Goal: Transaction & Acquisition: Purchase product/service

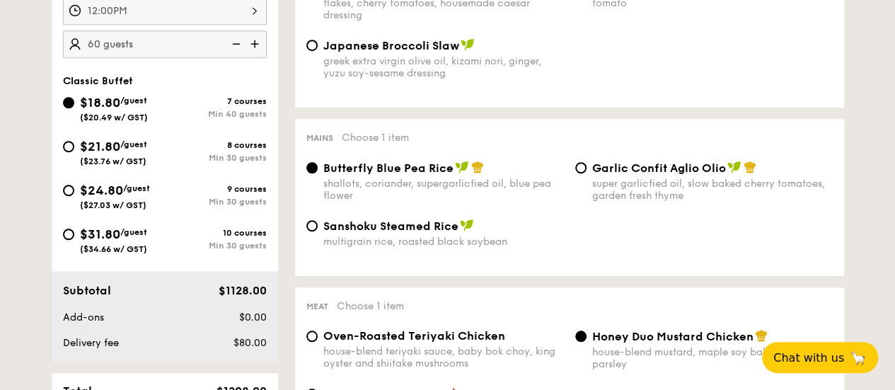
scroll to position [495, 0]
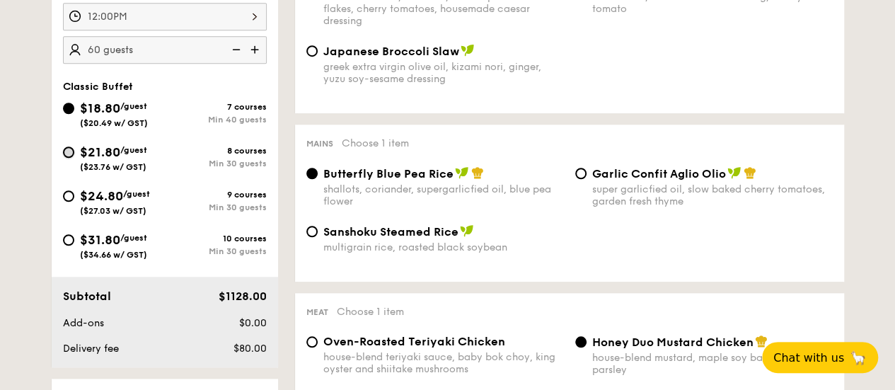
click at [70, 158] on input "$21.80 /guest ($23.76 w/ GST) 8 courses Min 30 guests" at bounding box center [68, 152] width 11 height 11
radio input "true"
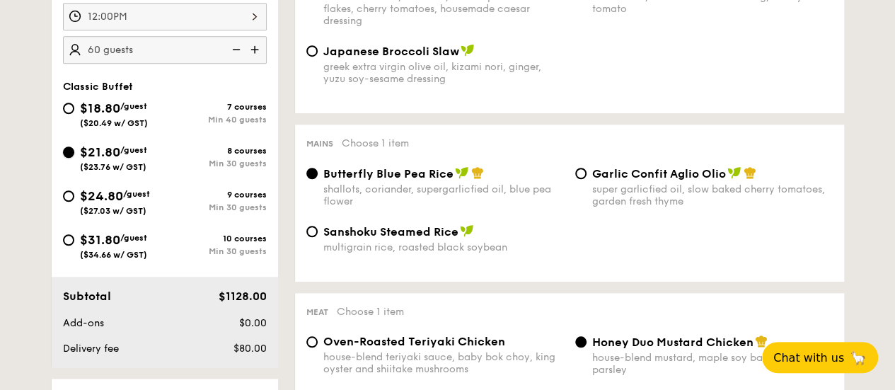
radio input "true"
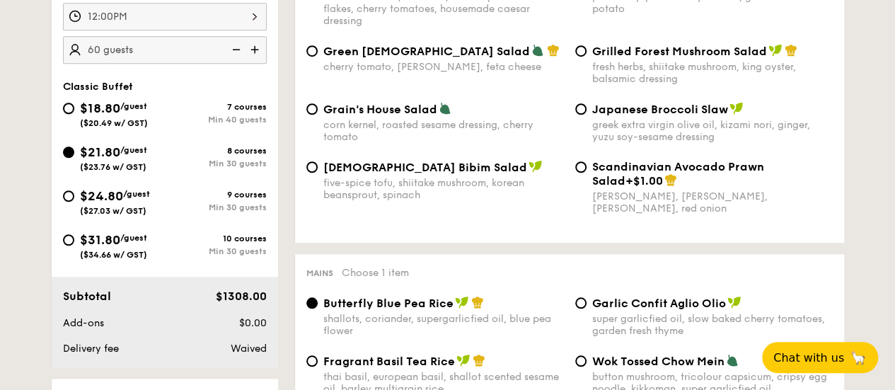
click at [68, 114] on input "$18.80 /guest ($20.49 w/ GST) 7 courses Min 40 guests" at bounding box center [68, 108] width 11 height 11
radio input "true"
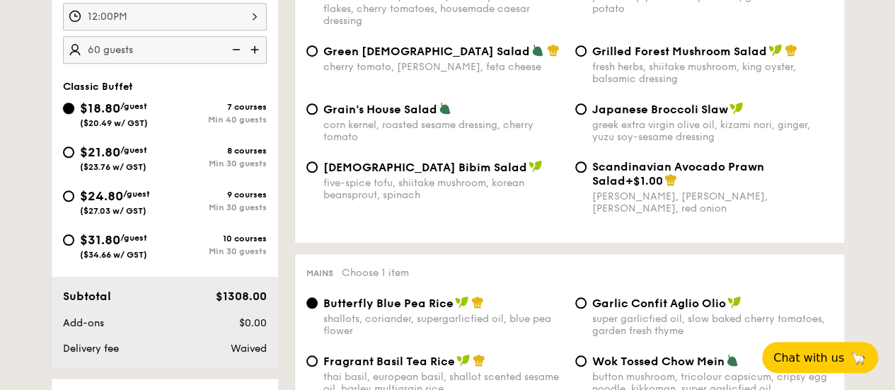
radio input "true"
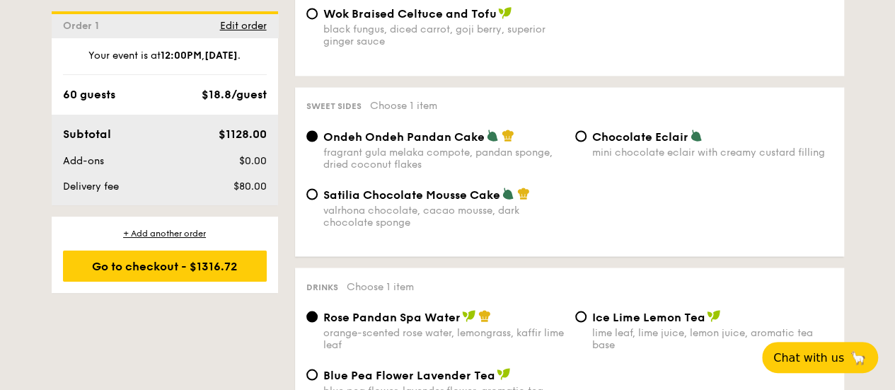
scroll to position [1274, 0]
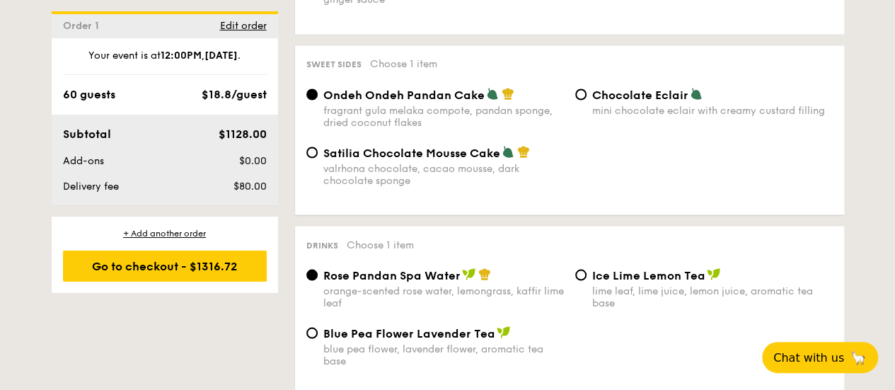
click at [320, 178] on div "Satilia Chocolate Mousse Cake valrhona chocolate, cacao mousse, dark chocolate …" at bounding box center [435, 165] width 269 height 41
click at [317, 158] on input "Satilia Chocolate Mousse Cake valrhona chocolate, cacao mousse, dark chocolate …" at bounding box center [311, 152] width 11 height 11
radio input "true"
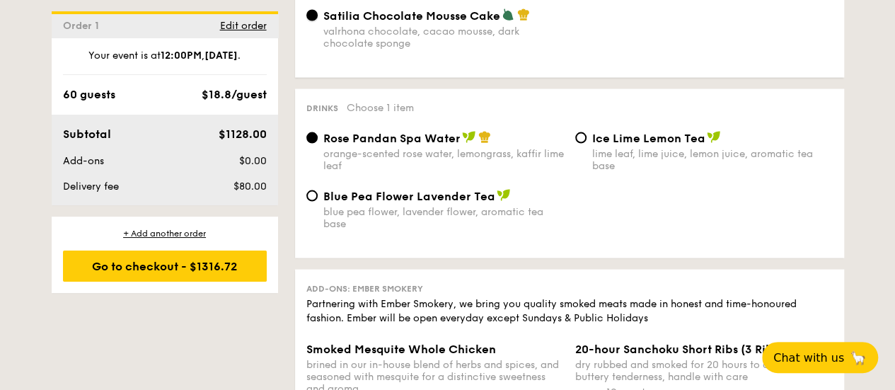
scroll to position [1416, 0]
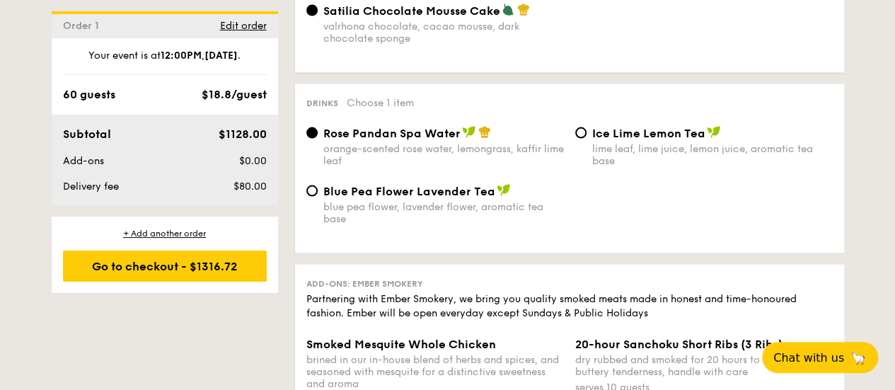
click at [565, 156] on div "Rose Pandan Spa Water orange-scented rose water, lemongrass, kaffir lime leaf" at bounding box center [435, 146] width 269 height 41
click at [580, 139] on input "Ice Lime Lemon Tea lime leaf, lime juice, lemon juice, aromatic tea base" at bounding box center [580, 132] width 11 height 11
radio input "true"
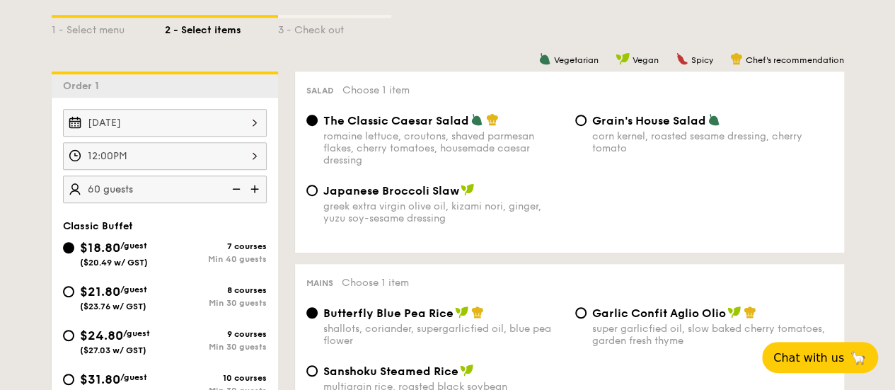
scroll to position [425, 0]
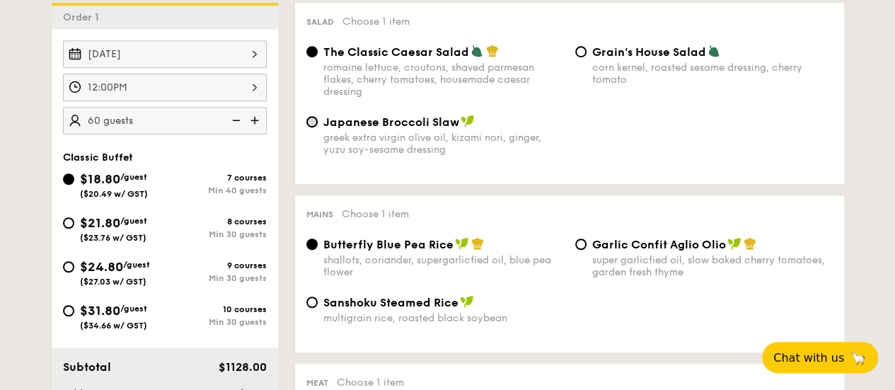
click at [316, 127] on input "Japanese Broccoli Slaw greek extra virgin olive oil, kizami nori, ginger, yuzu …" at bounding box center [311, 121] width 11 height 11
radio input "true"
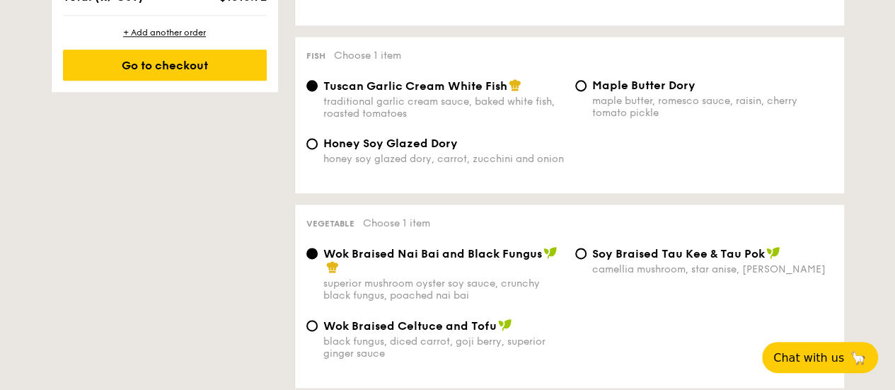
scroll to position [1132, 0]
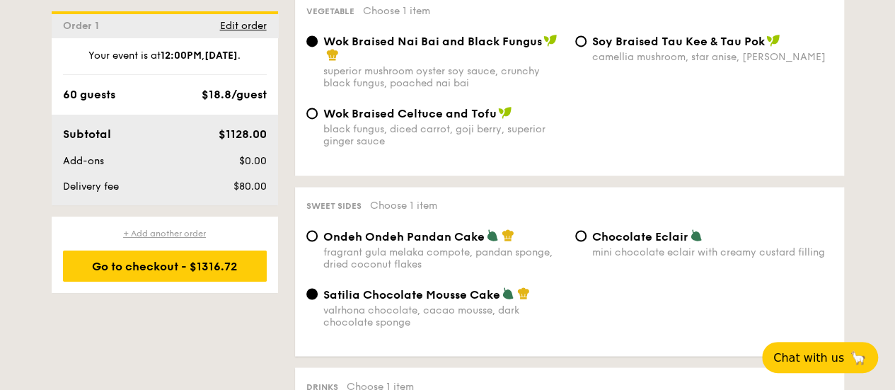
click at [169, 234] on div "+ Add another order" at bounding box center [165, 233] width 204 height 11
radio input "true"
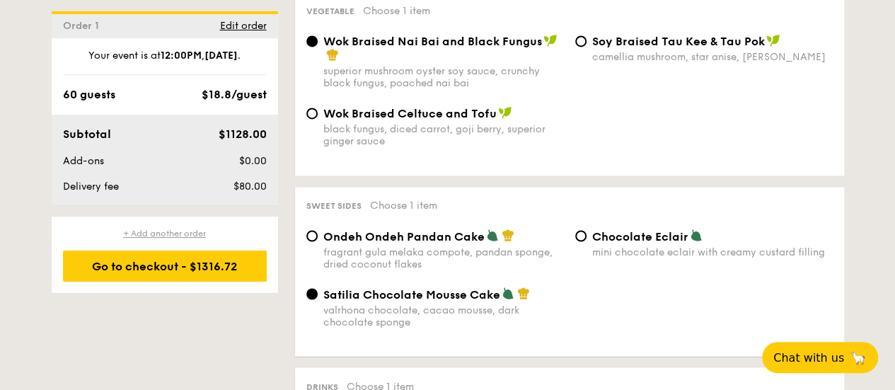
radio input "true"
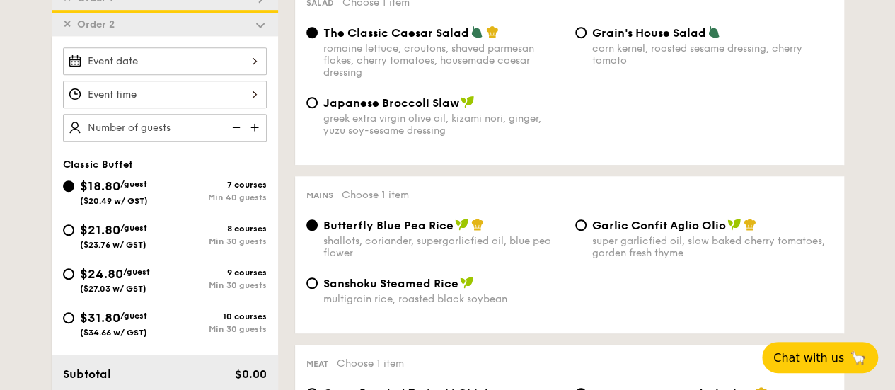
scroll to position [231, 0]
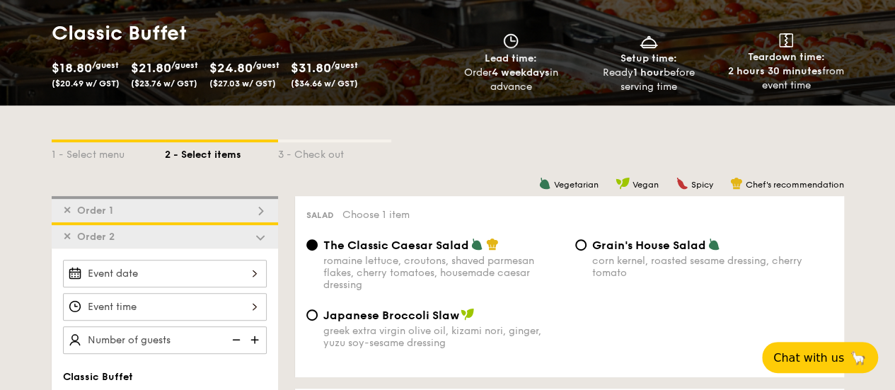
click at [68, 243] on span "✕" at bounding box center [67, 237] width 8 height 12
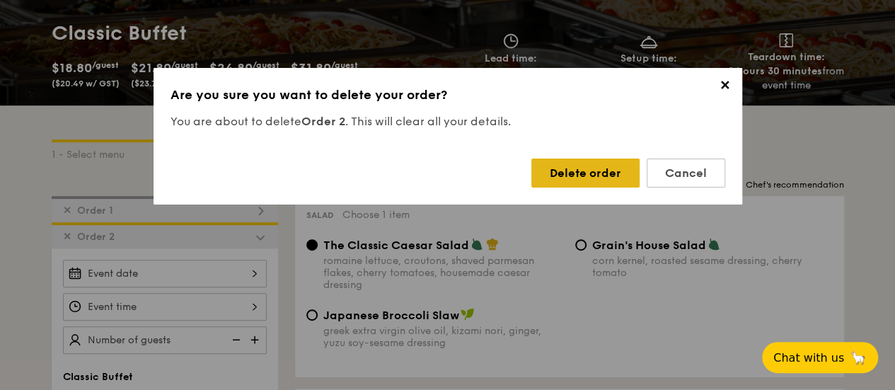
click at [603, 172] on div "Delete order" at bounding box center [586, 173] width 108 height 29
radio input "false"
radio input "true"
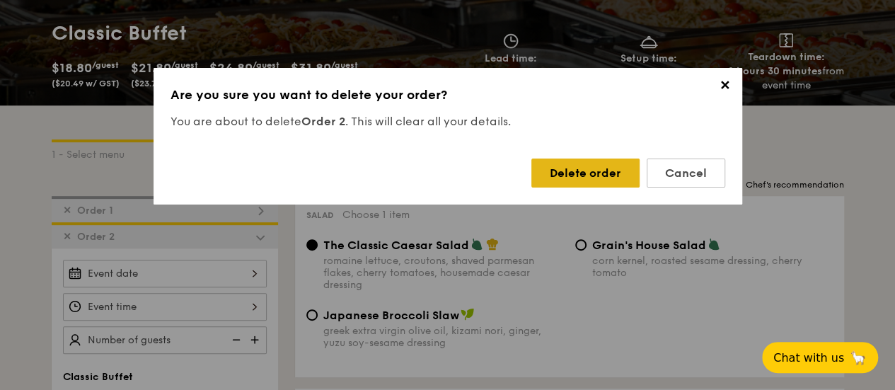
radio input "false"
radio input "true"
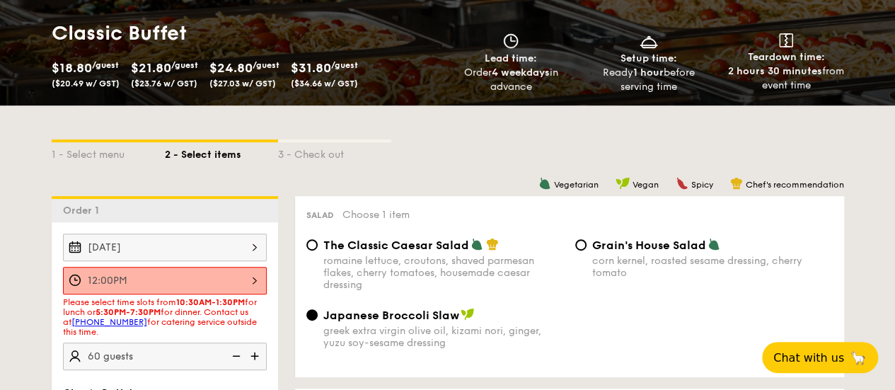
scroll to position [302, 0]
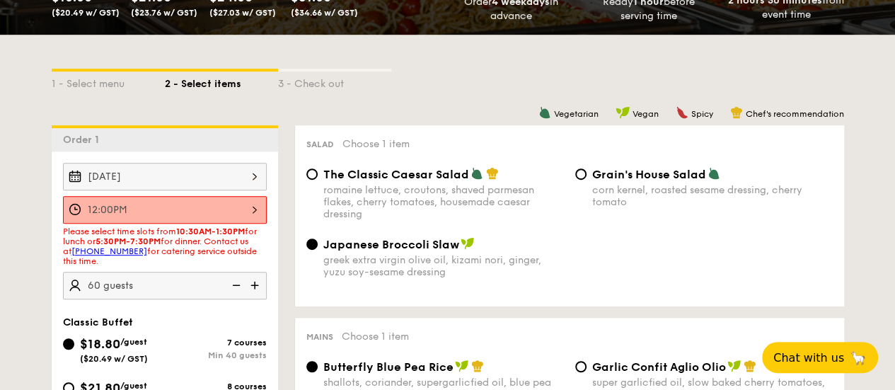
click at [254, 213] on div "12:00PM" at bounding box center [165, 210] width 204 height 28
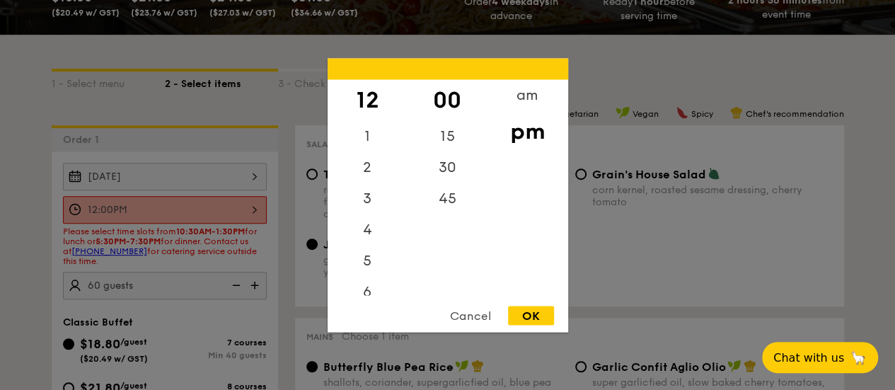
click at [0, 278] on div at bounding box center [447, 195] width 895 height 390
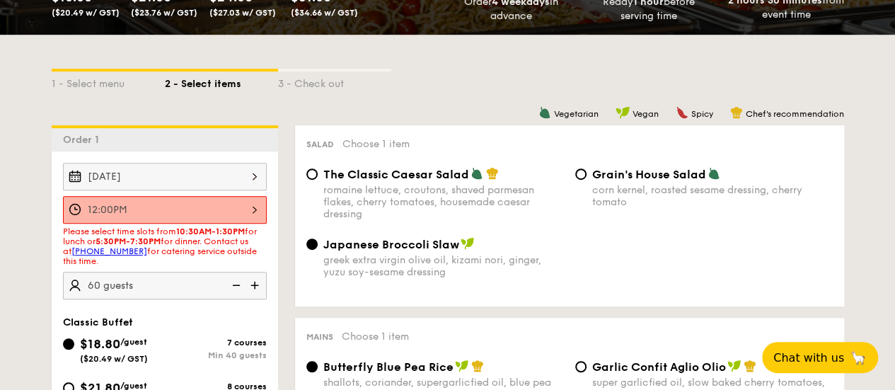
click at [243, 180] on div "Oct 09, 2025" at bounding box center [165, 177] width 204 height 28
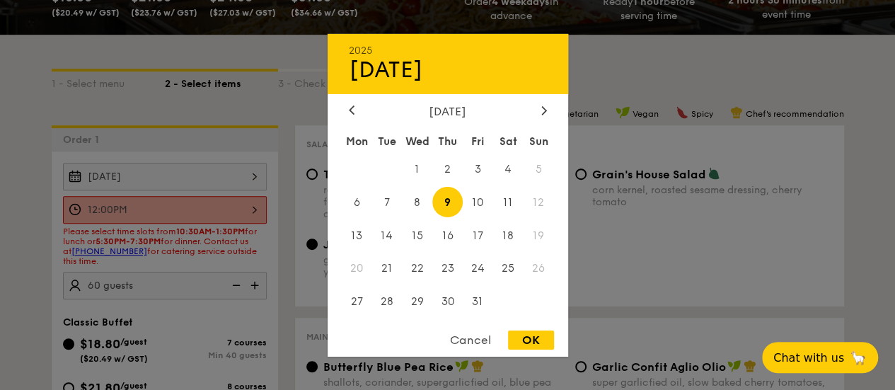
click at [440, 195] on span "9" at bounding box center [447, 202] width 30 height 30
click at [442, 197] on span "9" at bounding box center [447, 202] width 30 height 30
click at [273, 222] on div at bounding box center [447, 195] width 895 height 390
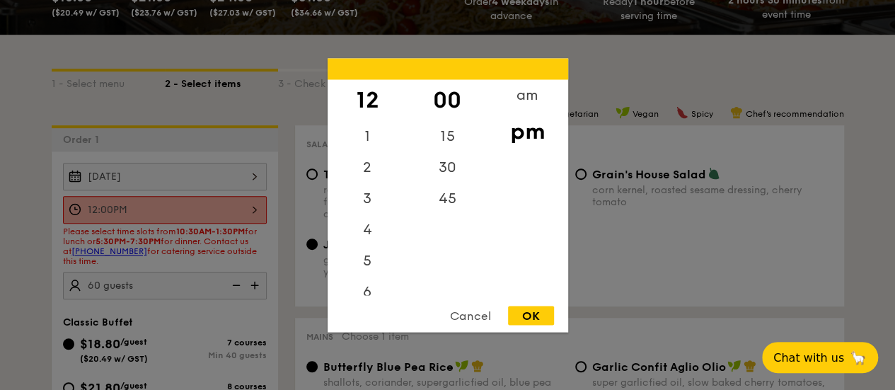
click at [263, 209] on div "12:00PM 12 1 2 3 4 5 6 7 8 9 10 11 00 15 30 45 am pm Cancel OK" at bounding box center [165, 210] width 204 height 28
click at [256, 209] on div at bounding box center [447, 195] width 895 height 390
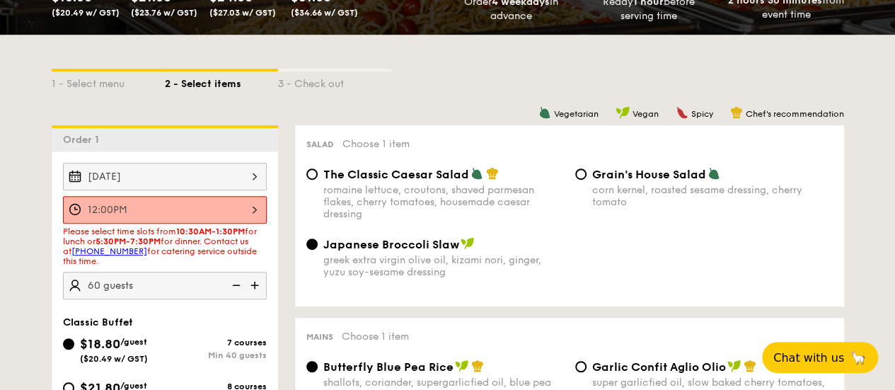
click at [242, 217] on div "12:00PM 12 1 2 3 4 5 6 7 8 9 10 11 00 15 30 45 am pm Cancel OK" at bounding box center [165, 210] width 204 height 28
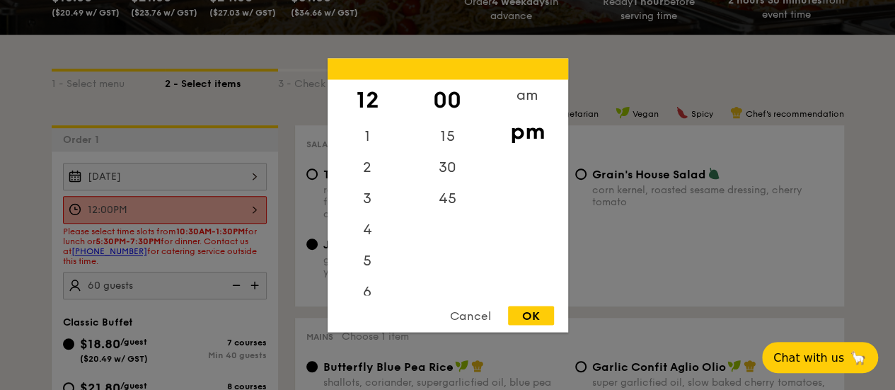
click at [535, 312] on div "OK" at bounding box center [531, 315] width 46 height 19
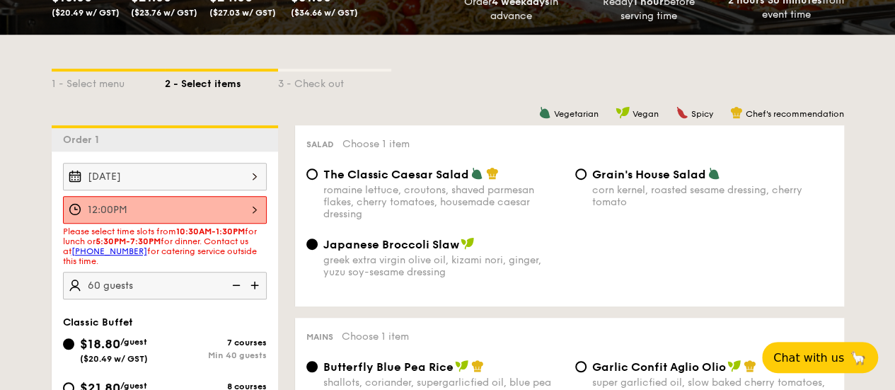
click at [222, 265] on span "Please select time slots from 10:30AM-1:30PM for lunch or 5:30PM-7:30PM for din…" at bounding box center [160, 246] width 194 height 40
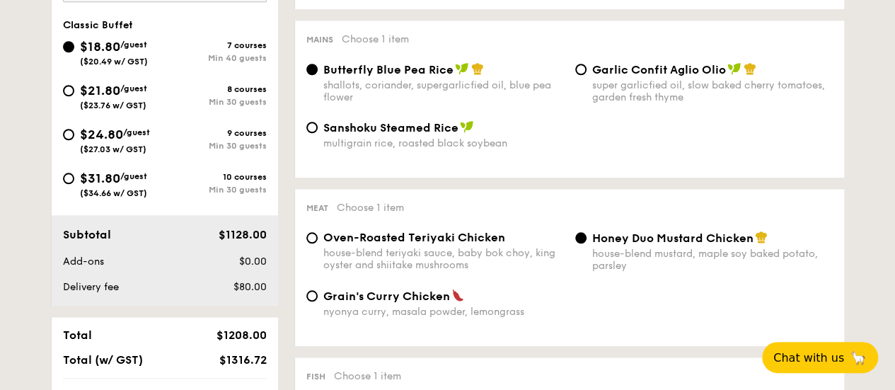
scroll to position [444, 0]
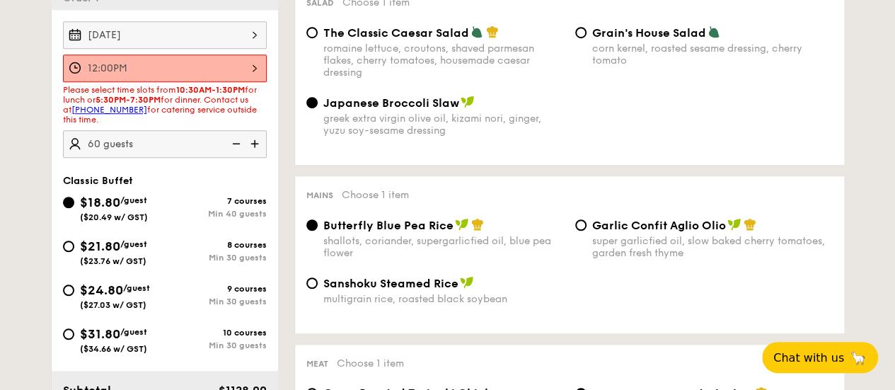
click at [153, 74] on div "12:00PM" at bounding box center [165, 68] width 204 height 28
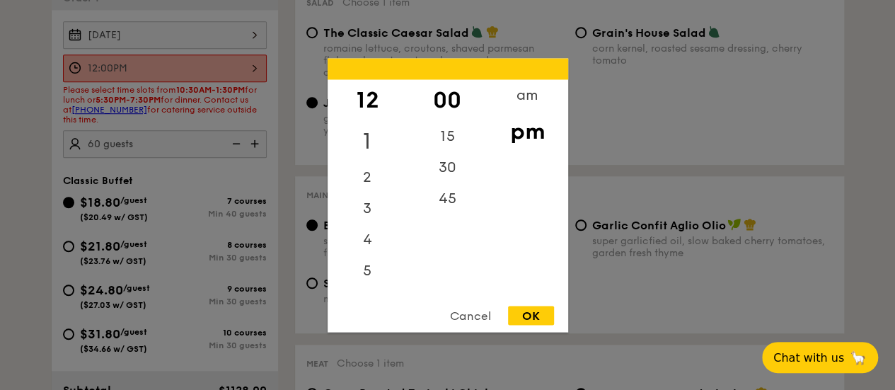
click at [374, 124] on div "1" at bounding box center [368, 140] width 80 height 41
click at [370, 100] on div "12" at bounding box center [368, 99] width 80 height 41
click at [369, 274] on div "11" at bounding box center [368, 276] width 80 height 41
click at [445, 176] on div "30" at bounding box center [448, 171] width 80 height 41
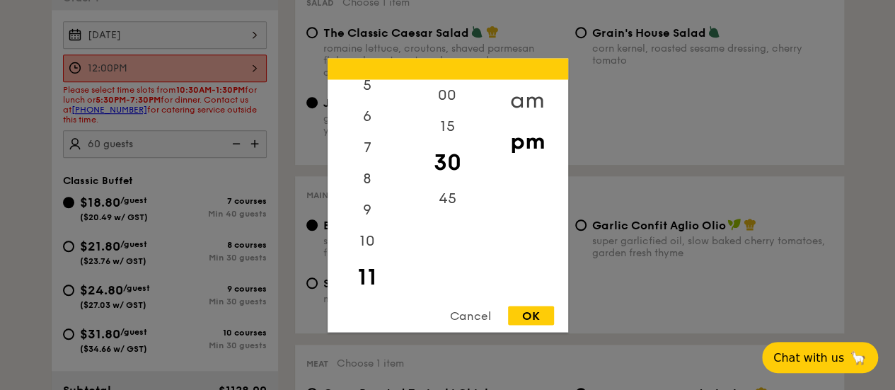
click at [529, 101] on div "am" at bounding box center [528, 99] width 80 height 41
click at [544, 318] on div "OK" at bounding box center [531, 315] width 46 height 19
type input "11:30AM"
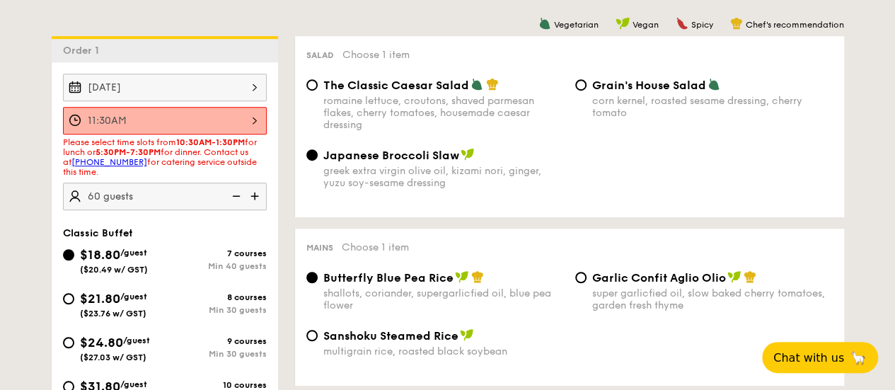
scroll to position [373, 0]
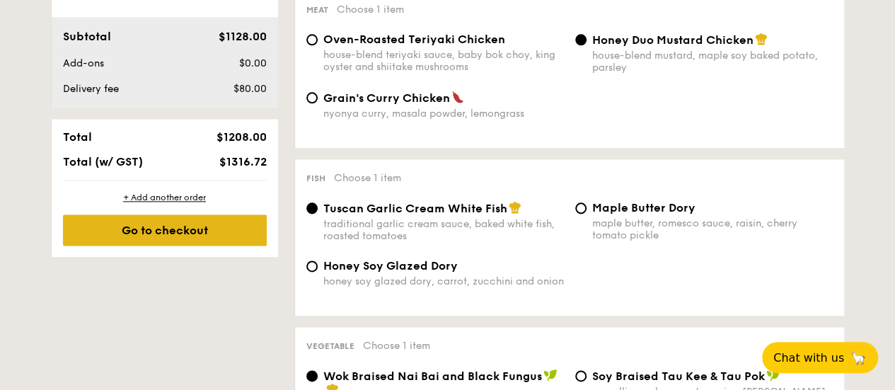
click at [195, 246] on div "Go to checkout" at bounding box center [165, 229] width 204 height 31
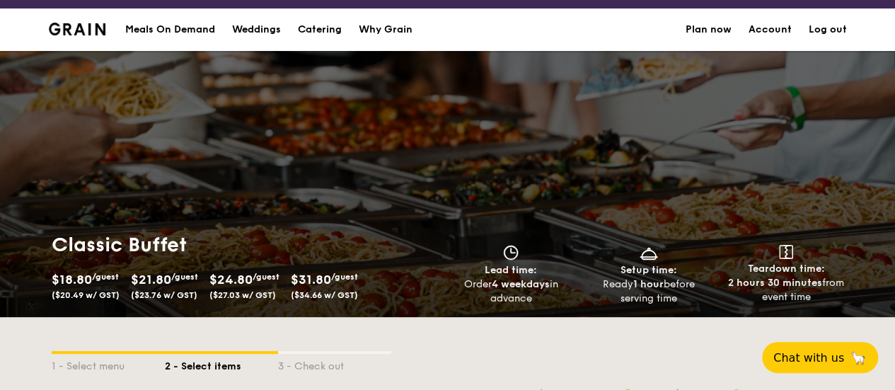
scroll to position [0, 0]
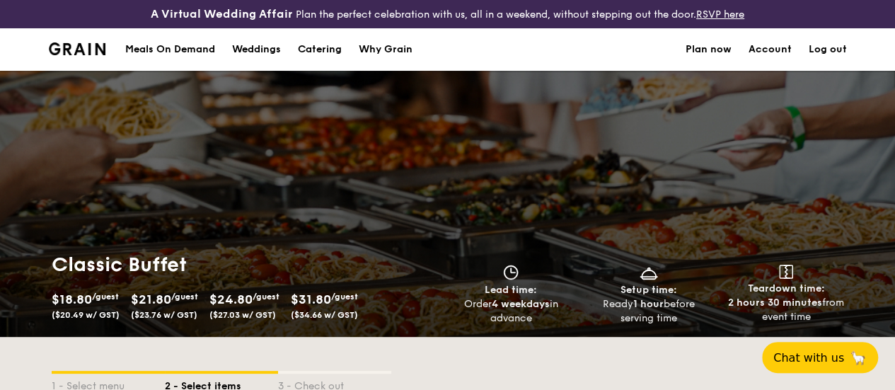
click at [79, 55] on img at bounding box center [77, 48] width 57 height 13
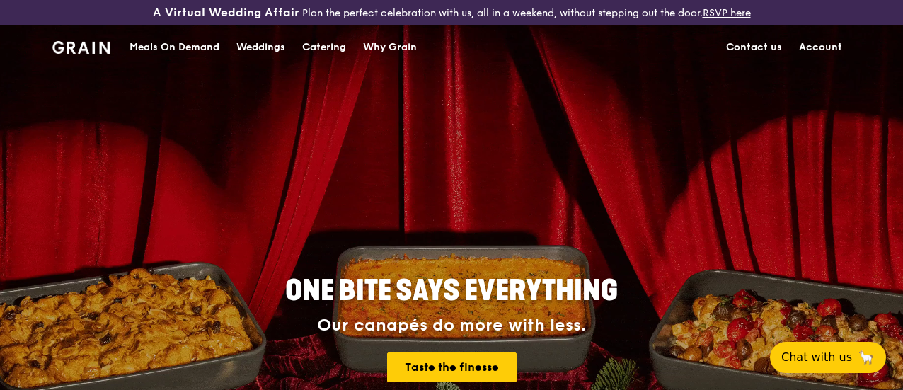
click at [303, 52] on div "Catering" at bounding box center [324, 47] width 44 height 42
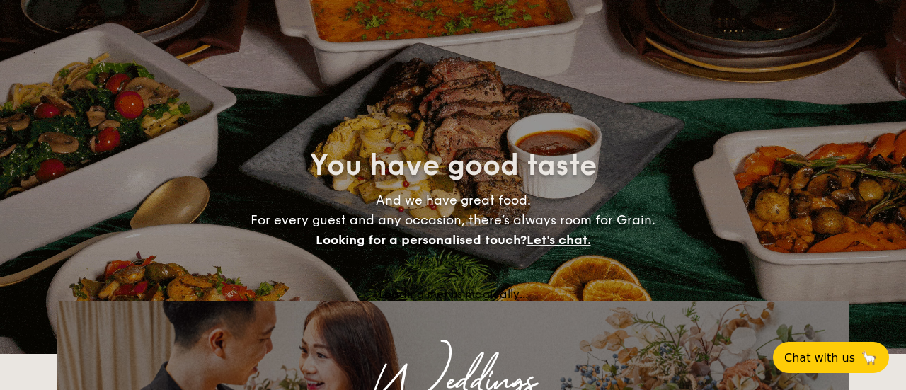
select select
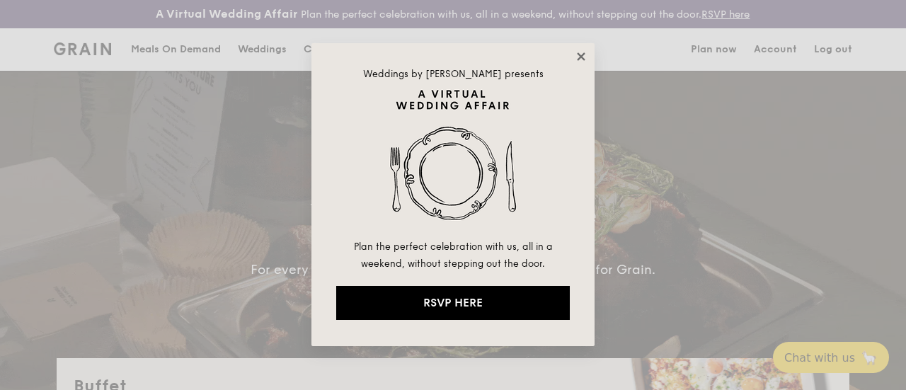
click at [576, 51] on icon at bounding box center [581, 56] width 13 height 13
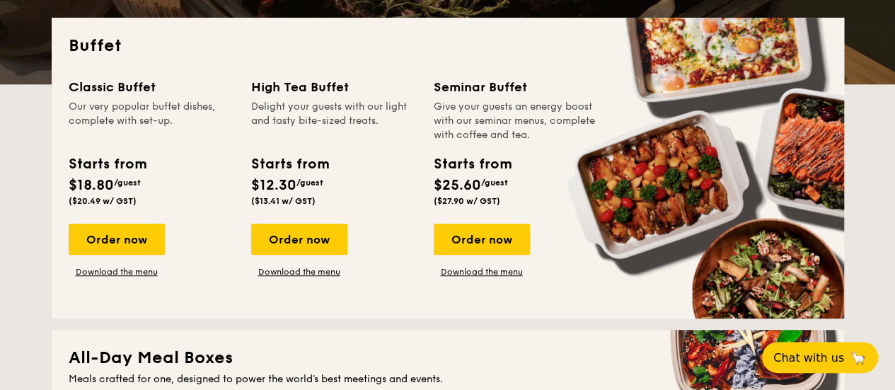
scroll to position [354, 0]
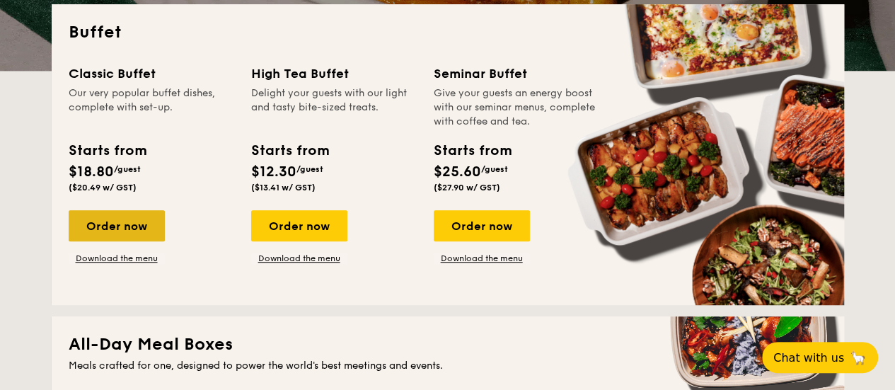
click at [115, 236] on div "Order now" at bounding box center [117, 225] width 96 height 31
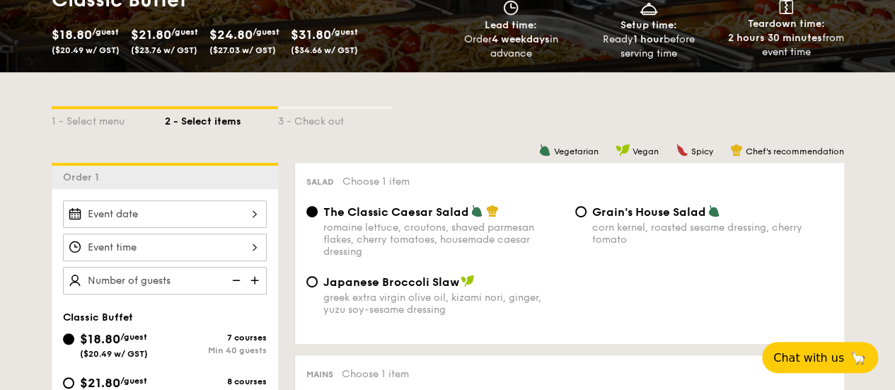
scroll to position [354, 0]
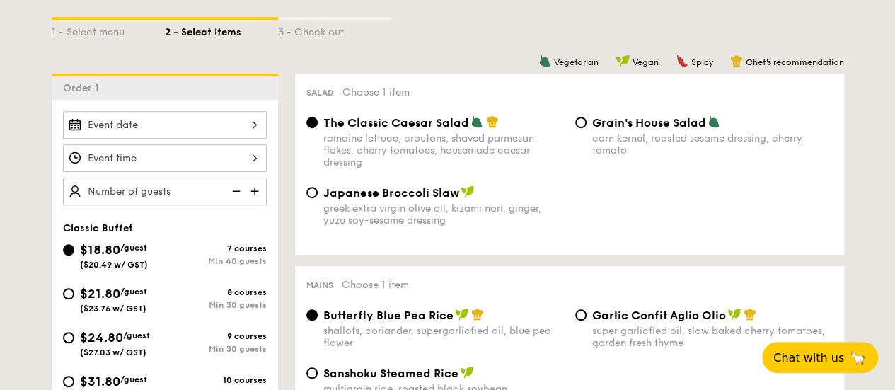
click at [200, 132] on div at bounding box center [165, 125] width 204 height 28
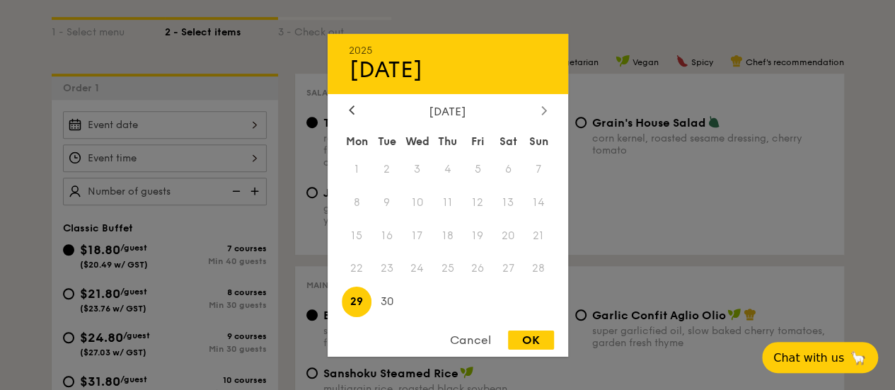
click at [539, 115] on div at bounding box center [544, 110] width 13 height 13
click at [545, 109] on icon at bounding box center [543, 110] width 4 height 8
click at [352, 103] on div "2025 Sep 29 December 2025 Mon Tue Wed Thu Fri Sat Sun 1 2 3 4 5 6 7 8 9 10 11 1…" at bounding box center [448, 194] width 241 height 323
click at [352, 105] on icon at bounding box center [352, 109] width 6 height 9
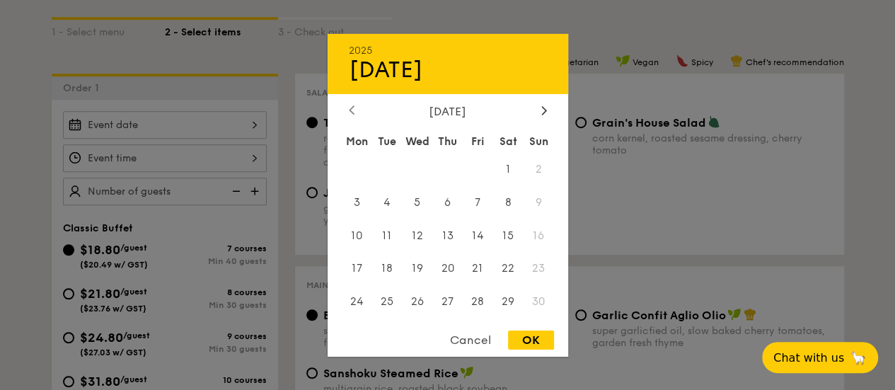
click at [352, 105] on icon at bounding box center [352, 109] width 6 height 9
click at [357, 105] on div at bounding box center [351, 110] width 13 height 13
click at [540, 107] on div at bounding box center [544, 110] width 13 height 13
click at [449, 198] on span "9" at bounding box center [447, 202] width 30 height 30
click at [546, 340] on div "OK" at bounding box center [531, 340] width 46 height 19
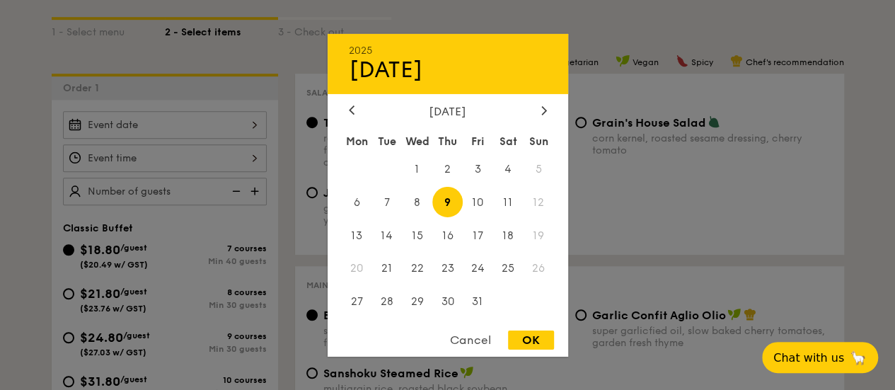
type input "Oct 09, 2025"
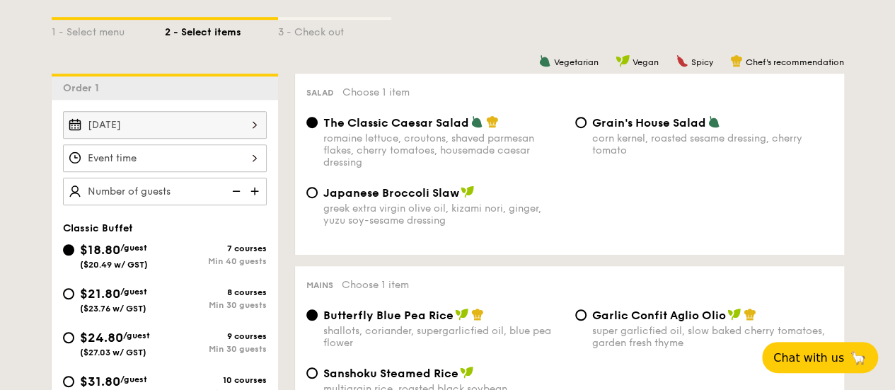
click at [242, 168] on div at bounding box center [165, 158] width 204 height 28
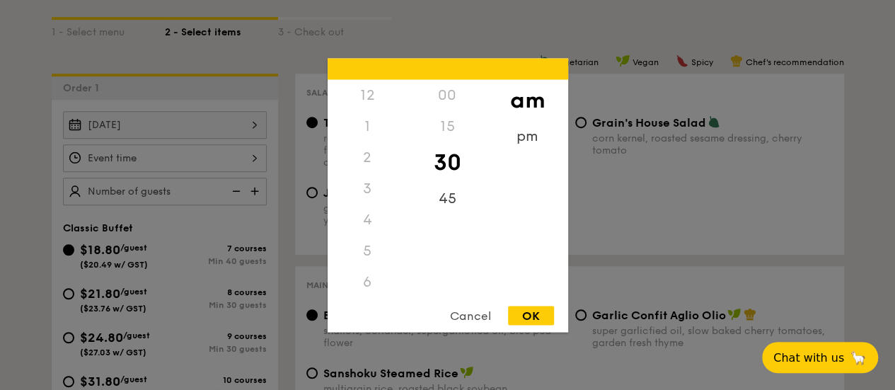
scroll to position [156, 0]
click at [374, 287] on div "11" at bounding box center [368, 296] width 80 height 41
click at [535, 312] on div "OK" at bounding box center [531, 315] width 46 height 19
type input "11:30AM"
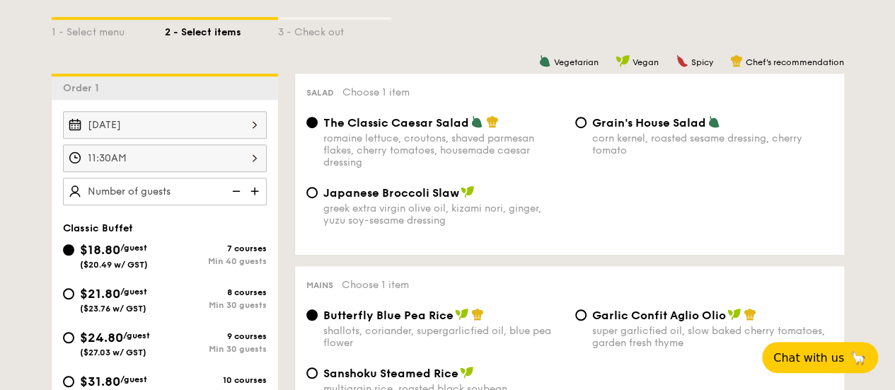
click at [236, 205] on img at bounding box center [234, 191] width 21 height 27
click at [260, 196] on img at bounding box center [256, 191] width 21 height 27
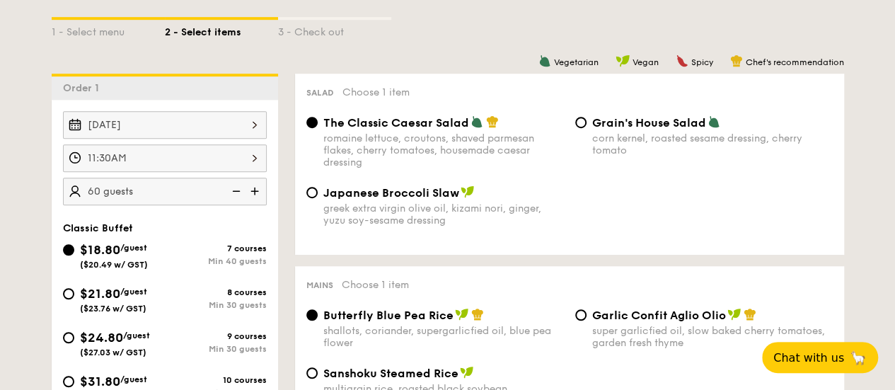
click at [260, 196] on img at bounding box center [256, 191] width 21 height 27
click at [236, 199] on img at bounding box center [234, 191] width 21 height 27
type input "60 guests"
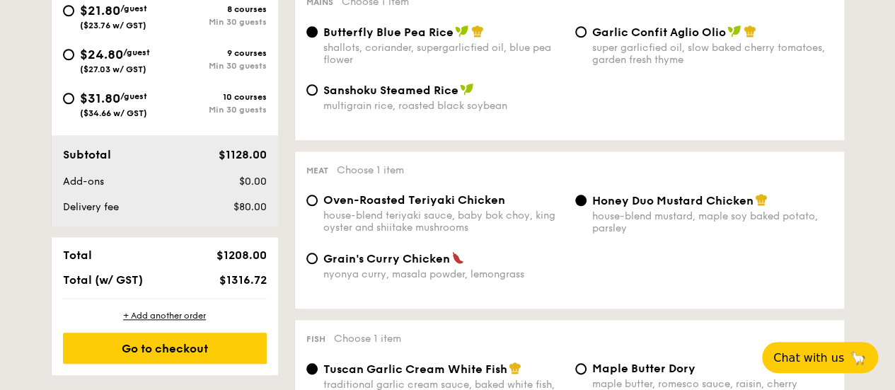
scroll to position [354, 0]
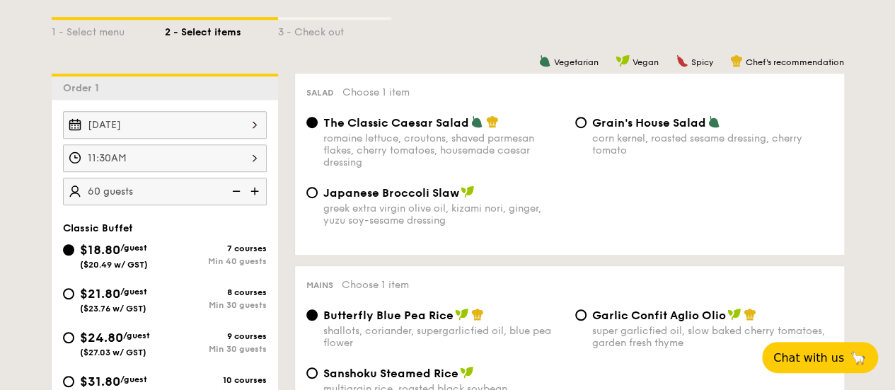
click at [379, 200] on span "Japanese Broccoli Slaw" at bounding box center [391, 192] width 136 height 13
click at [318, 198] on input "Japanese Broccoli Slaw greek extra virgin olive oil, kizami nori, ginger, yuzu …" at bounding box center [311, 192] width 11 height 11
radio input "true"
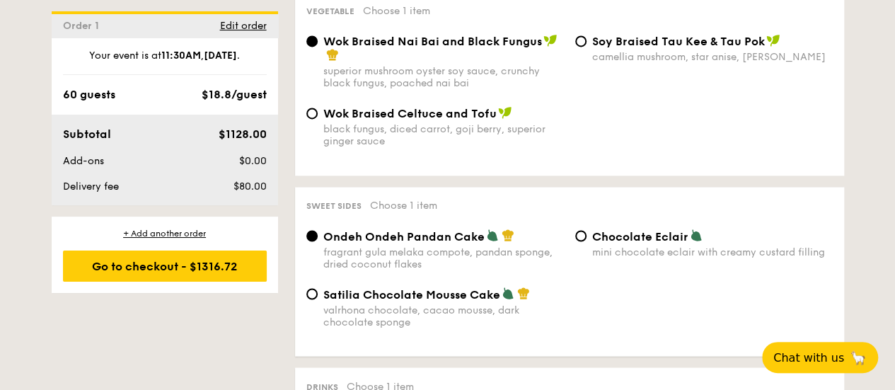
scroll to position [1203, 0]
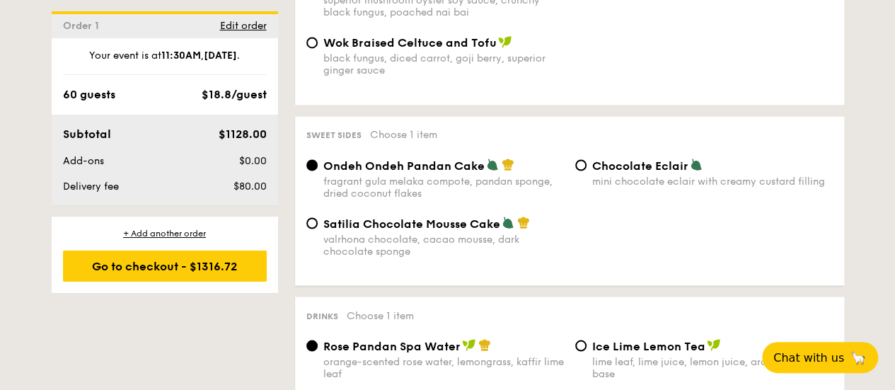
click at [442, 274] on div "Satilia Chocolate Mousse Cake valrhona chocolate, cacao mousse, dark chocolate …" at bounding box center [570, 245] width 538 height 58
click at [381, 257] on div "valrhona chocolate, cacao mousse, dark chocolate sponge" at bounding box center [443, 245] width 241 height 24
click at [318, 229] on input "Satilia Chocolate Mousse Cake valrhona chocolate, cacao mousse, dark chocolate …" at bounding box center [311, 222] width 11 height 11
radio input "true"
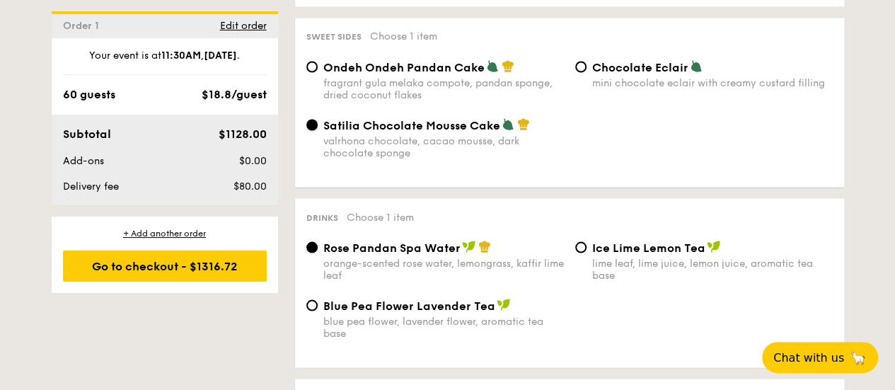
scroll to position [1416, 0]
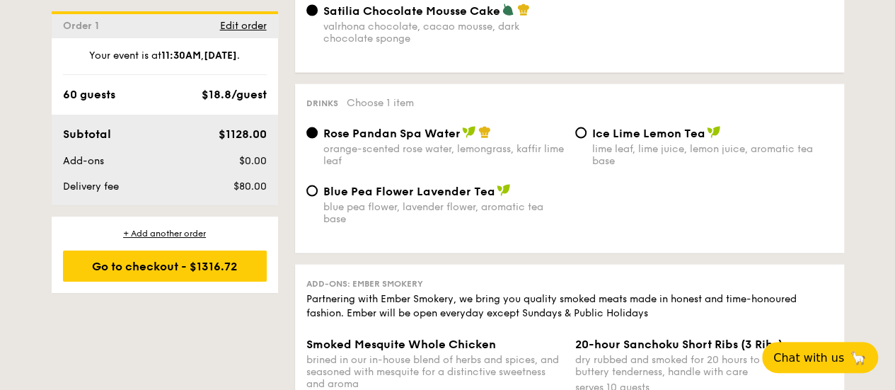
click at [653, 167] on div "lime leaf, lime juice, lemon juice, aromatic tea base" at bounding box center [712, 155] width 241 height 24
click at [587, 139] on input "Ice Lime Lemon Tea lime leaf, lime juice, lemon juice, aromatic tea base" at bounding box center [580, 132] width 11 height 11
radio input "true"
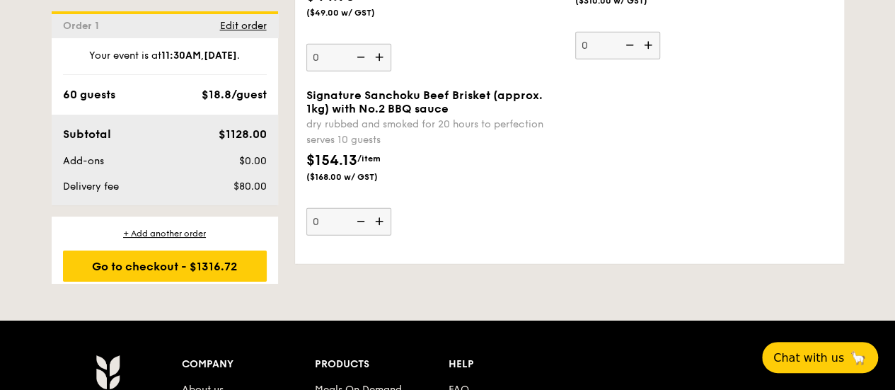
scroll to position [1840, 0]
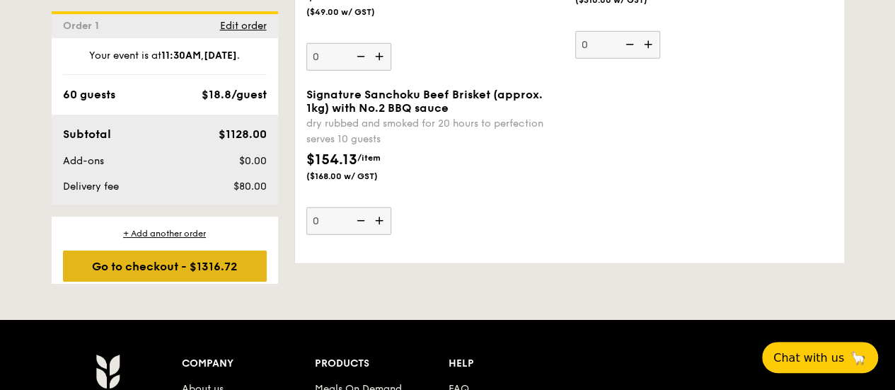
click at [147, 263] on div "Go to checkout - $1316.72" at bounding box center [165, 266] width 204 height 31
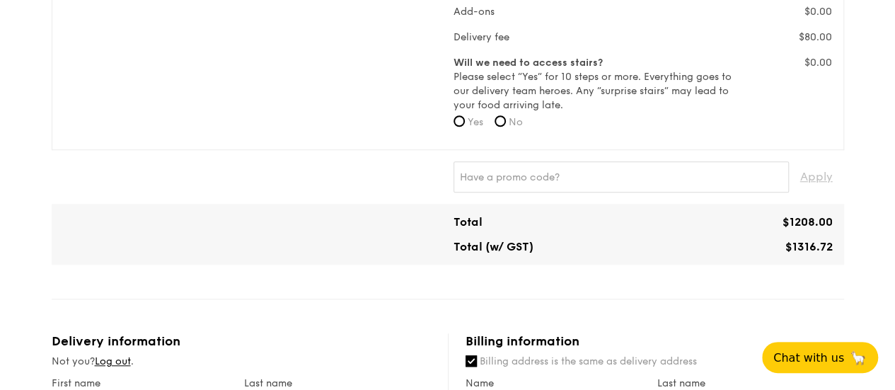
scroll to position [535, 0]
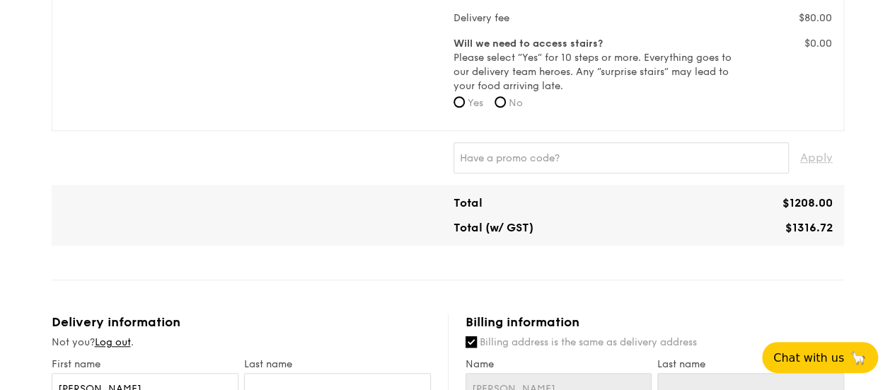
click at [489, 110] on form "Will we need to access stairs? Please select “Yes” for 10 steps or more. Everyt…" at bounding box center [594, 78] width 281 height 82
click at [505, 108] on input "No" at bounding box center [500, 101] width 11 height 11
radio input "true"
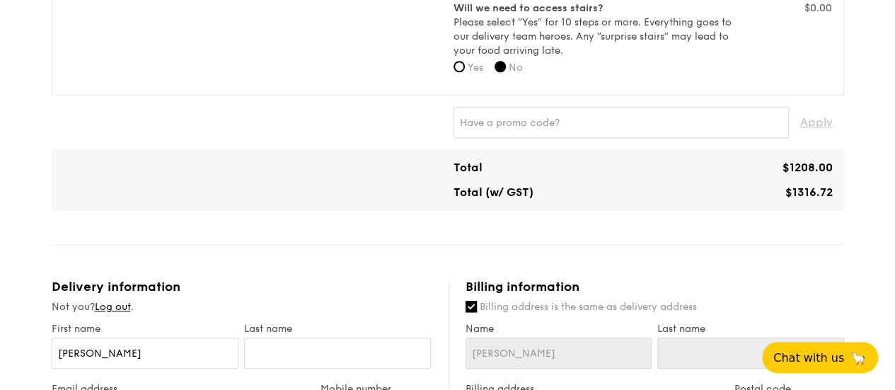
scroll to position [779, 0]
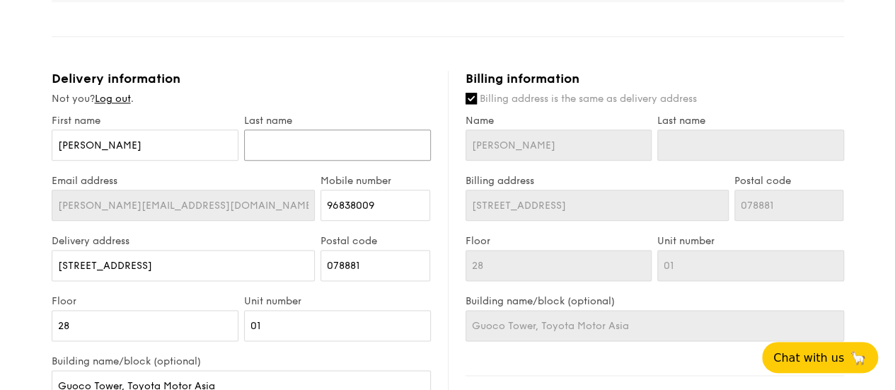
click at [317, 156] on input "text" at bounding box center [337, 145] width 187 height 31
type input "Z"
type input "Zh"
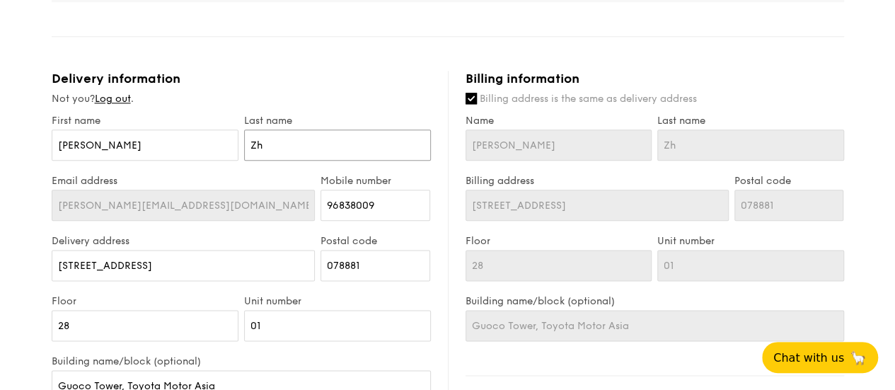
type input "Zha"
type input "Zhan"
type input "Zhang"
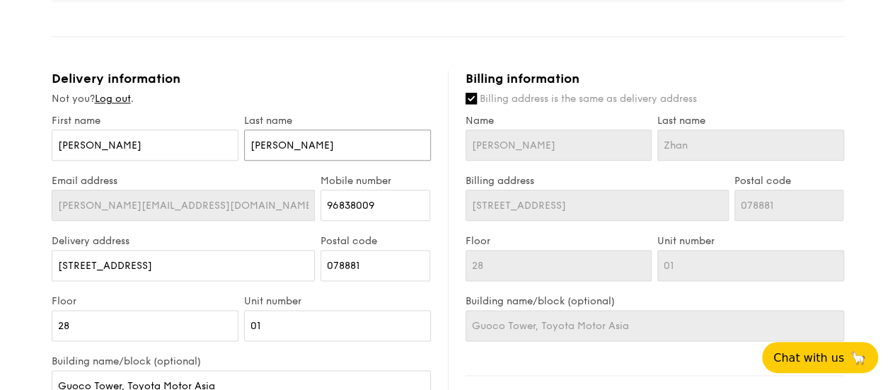
type input "Zhang"
click at [15, 271] on div "1 - Select menu 2 - Select items 3 - Check out Classic Buffet $18.80 /guest ($2…" at bounding box center [447, 18] width 895 height 1537
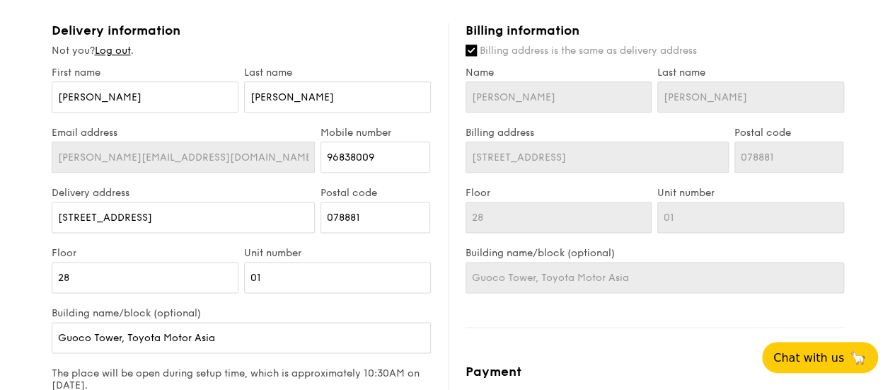
scroll to position [849, 0]
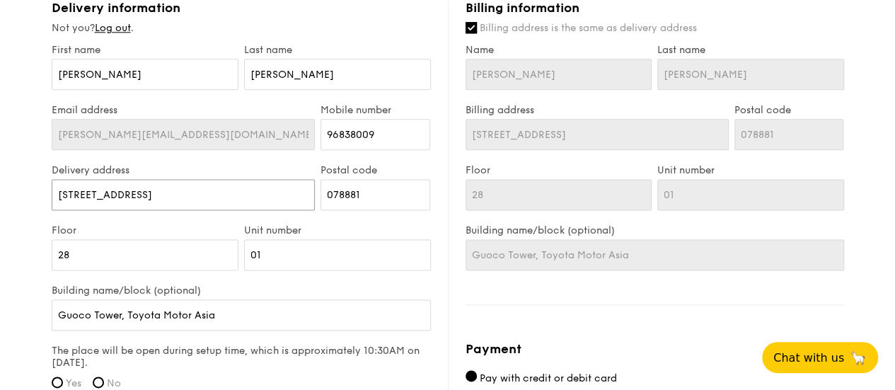
click at [52, 206] on input "[STREET_ADDRESS]" at bounding box center [184, 194] width 264 height 31
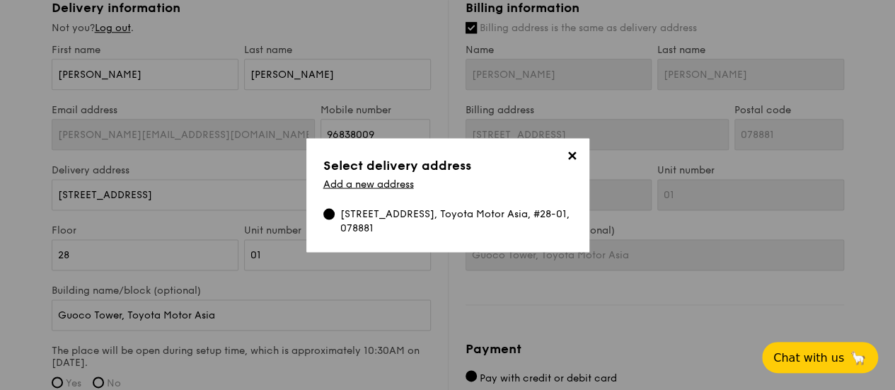
click at [568, 156] on span "✕" at bounding box center [573, 158] width 20 height 20
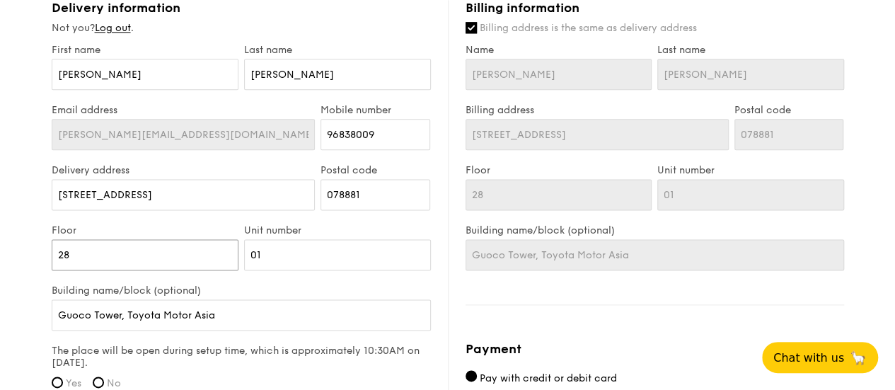
click at [79, 267] on input "28" at bounding box center [145, 254] width 187 height 31
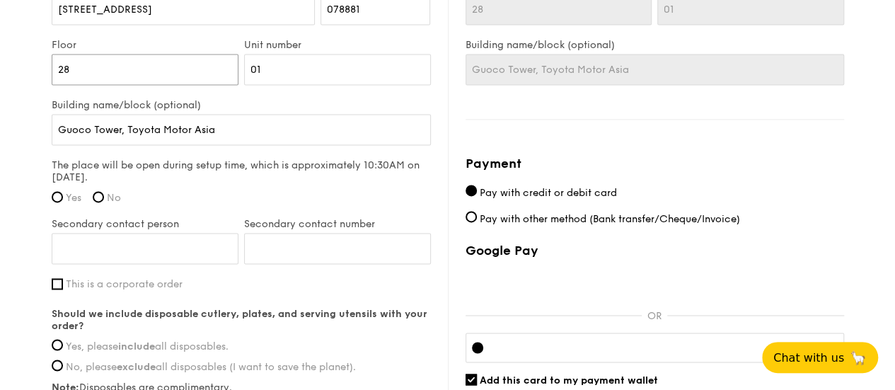
scroll to position [1062, 0]
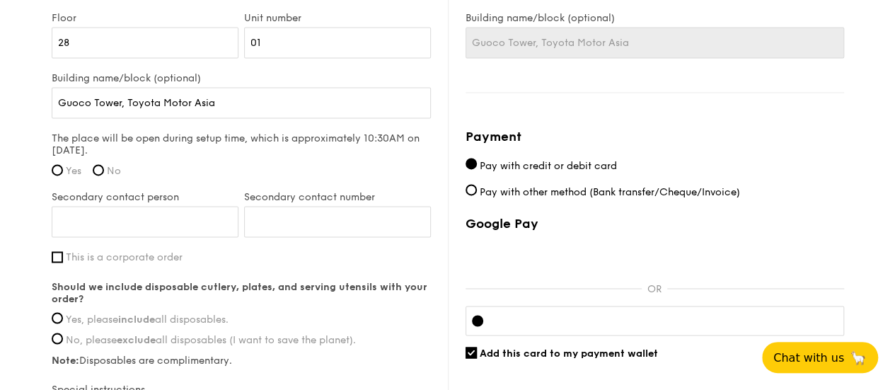
click at [58, 173] on div "The place will be open during setup time, which is approximately 10:30AM on Oct…" at bounding box center [241, 158] width 379 height 53
click at [55, 176] on input "Yes" at bounding box center [57, 169] width 11 height 11
radio input "true"
click at [96, 229] on input "Secondary contact person" at bounding box center [145, 221] width 187 height 31
type input "K"
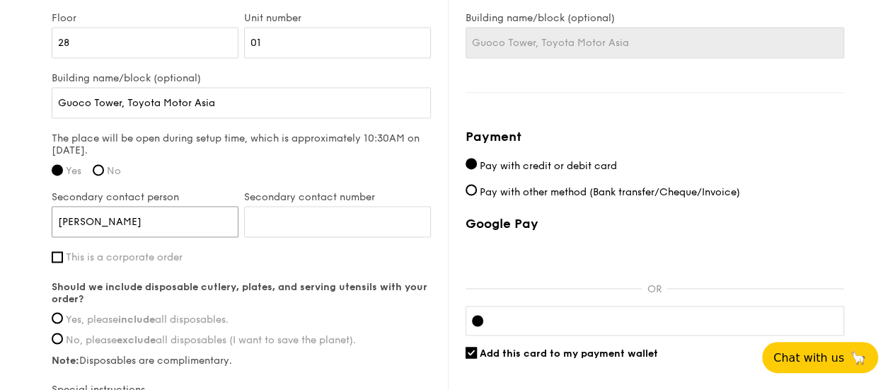
type input "Kenix Loh"
click at [316, 236] on input "Secondary contact number" at bounding box center [337, 221] width 187 height 31
type input "83886606"
click at [52, 263] on input "This is a corporate order" at bounding box center [57, 256] width 11 height 11
checkbox input "true"
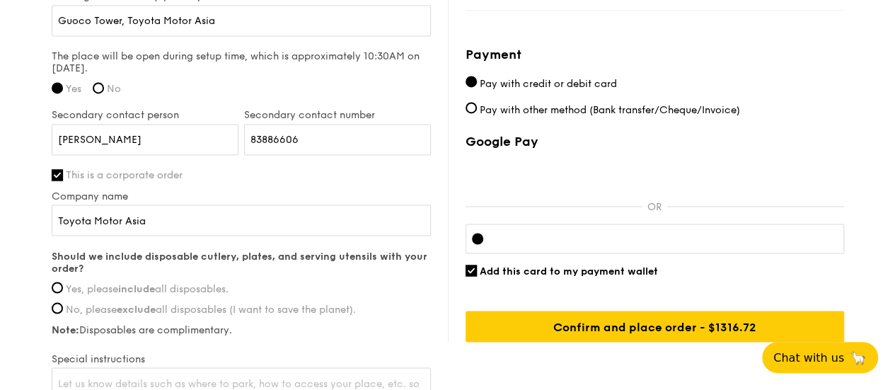
scroll to position [1203, 0]
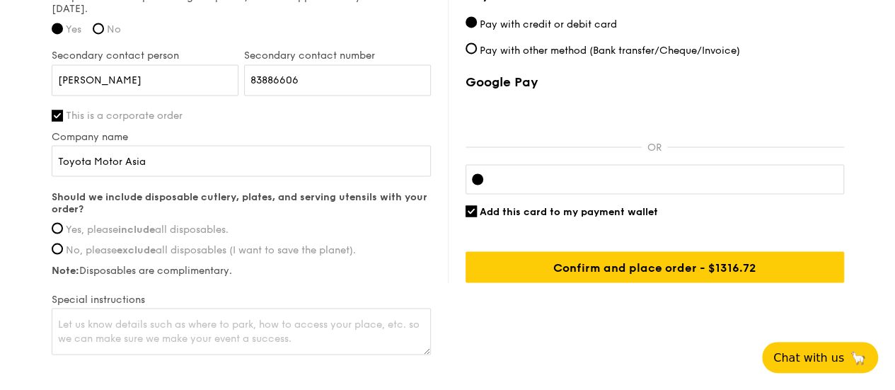
click at [74, 235] on span "Yes, please include all disposables." at bounding box center [147, 229] width 163 height 12
click at [63, 234] on input "Yes, please include all disposables." at bounding box center [57, 227] width 11 height 11
radio input "true"
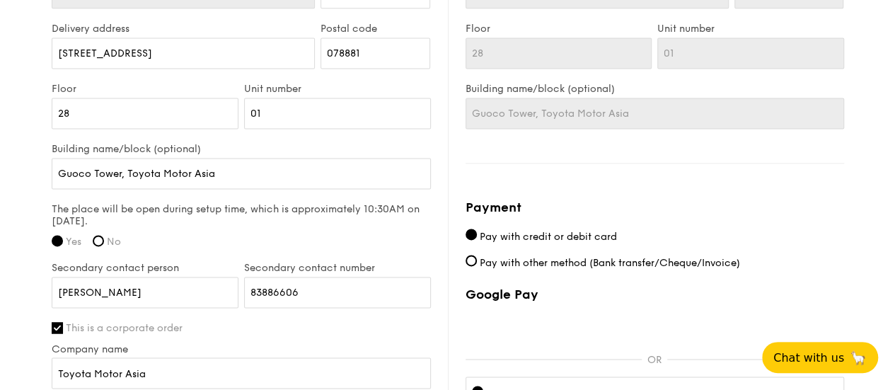
scroll to position [1291, 0]
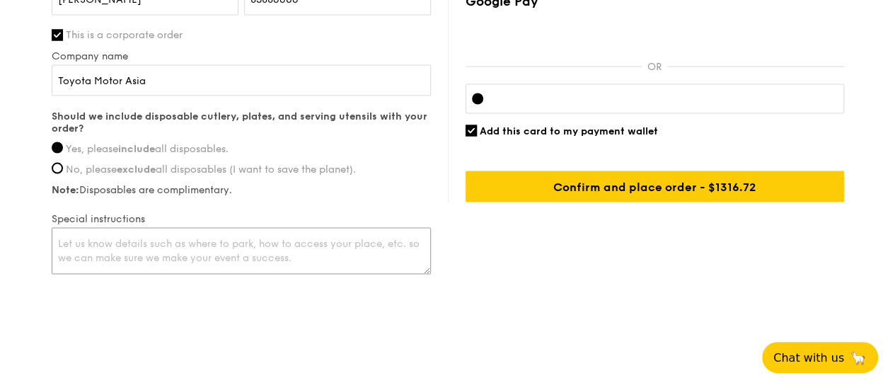
click at [154, 230] on textarea at bounding box center [241, 250] width 379 height 47
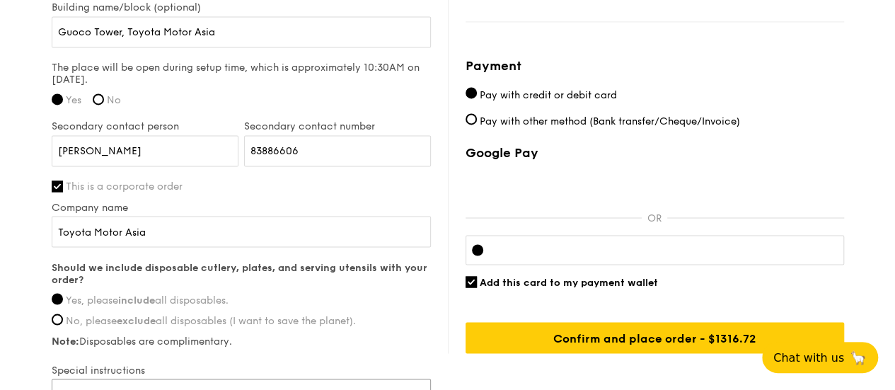
scroll to position [1220, 0]
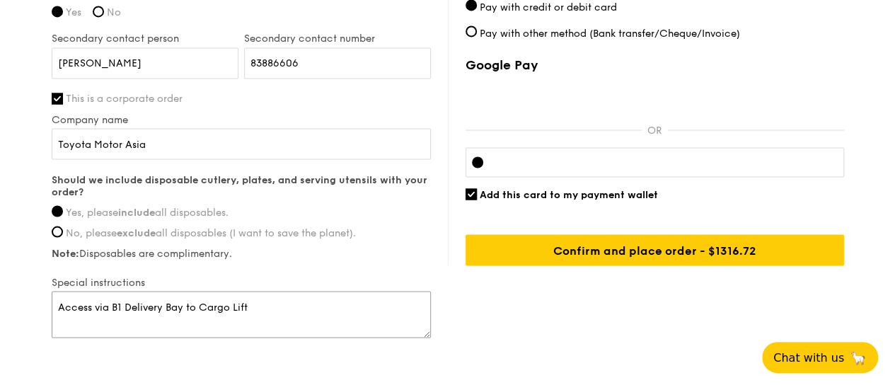
type textarea "Access via B1 Delivery Bay to Cargo Lift"
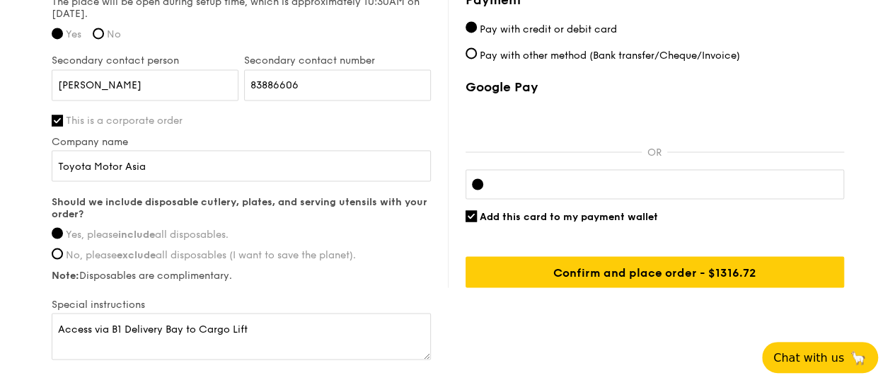
scroll to position [1291, 0]
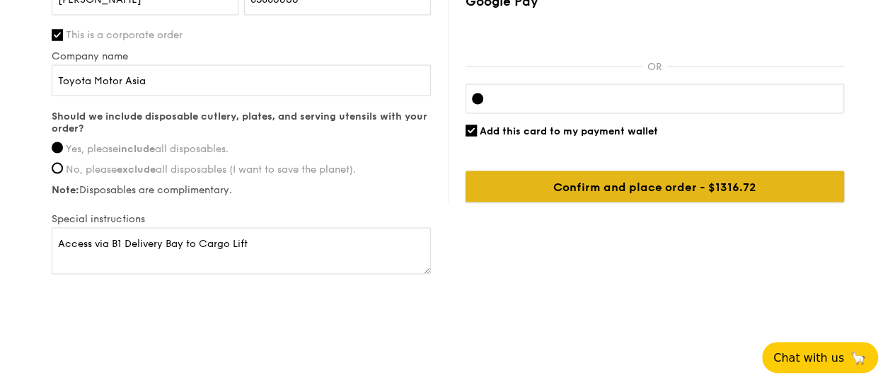
click at [807, 195] on input "Confirm and place order - $1316.72" at bounding box center [655, 186] width 379 height 31
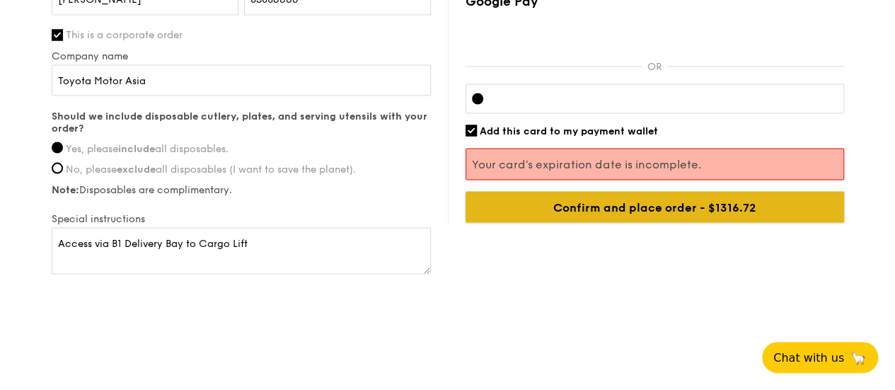
click at [771, 212] on input "Confirm and place order - $1316.72" at bounding box center [655, 206] width 379 height 31
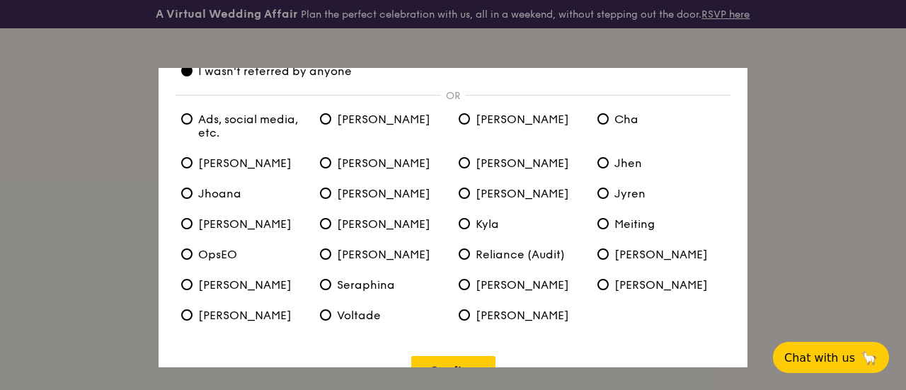
scroll to position [113, 0]
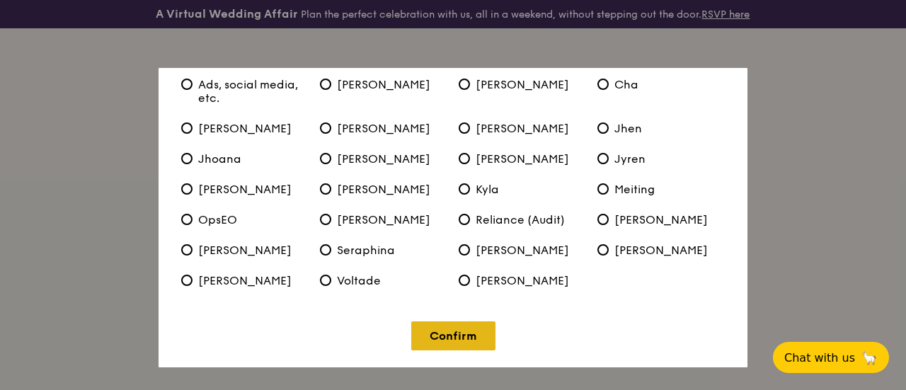
click at [413, 337] on link "Confirm" at bounding box center [453, 335] width 84 height 29
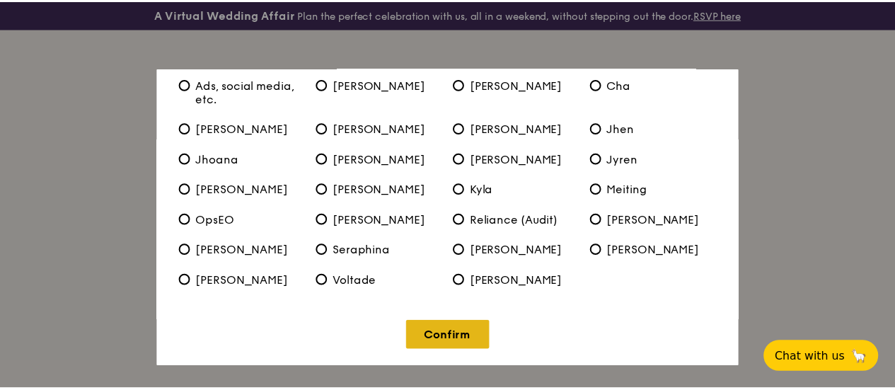
scroll to position [0, 0]
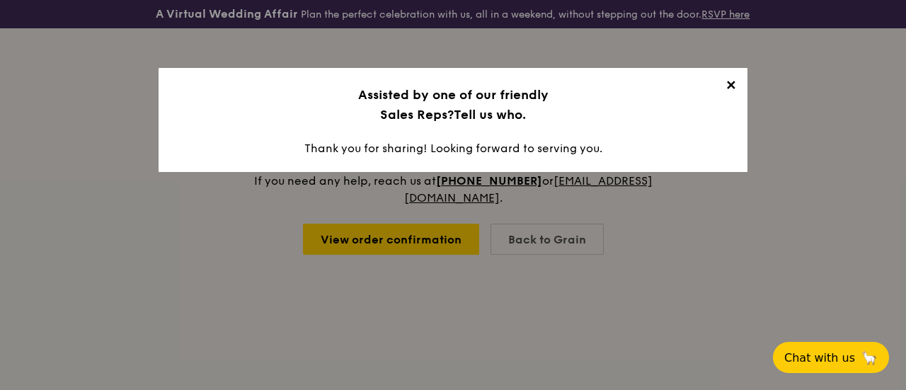
click at [737, 84] on span "✕" at bounding box center [730, 88] width 20 height 20
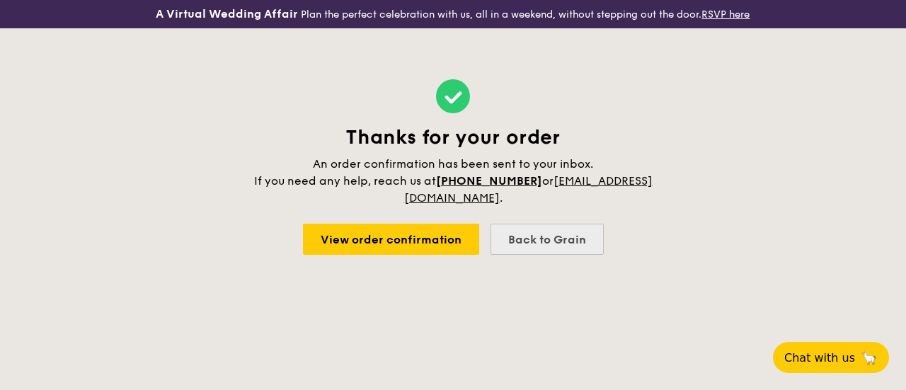
click at [559, 239] on div "Back to Grain" at bounding box center [546, 239] width 113 height 31
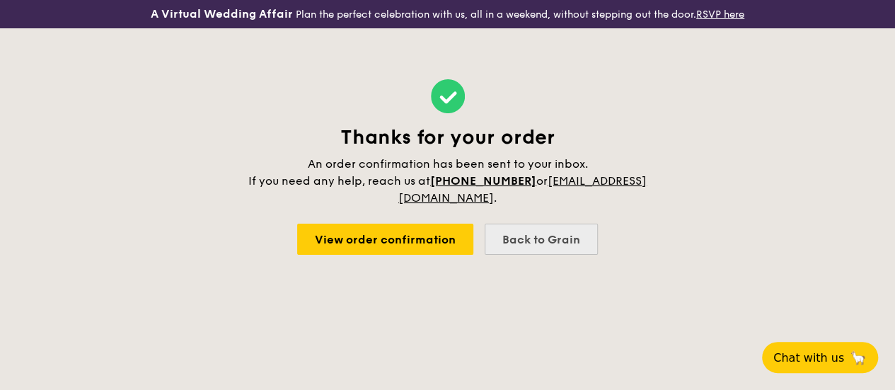
select select
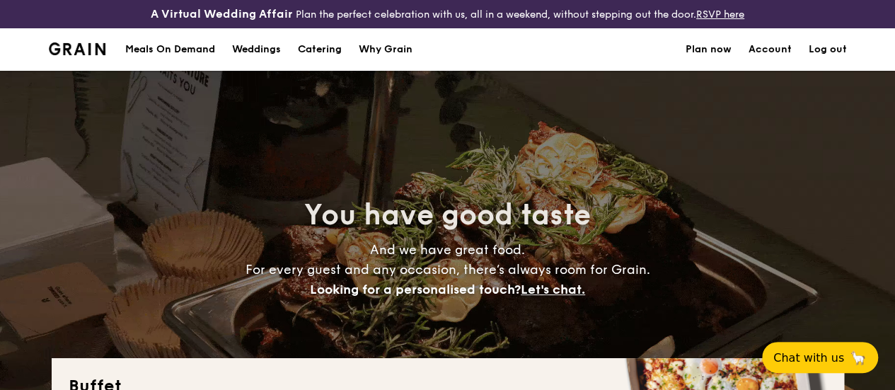
click at [156, 66] on div "Meals On Demand" at bounding box center [170, 49] width 90 height 42
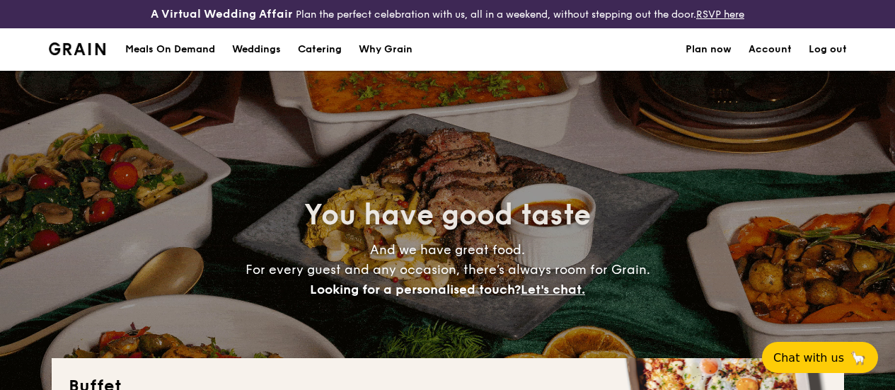
select select
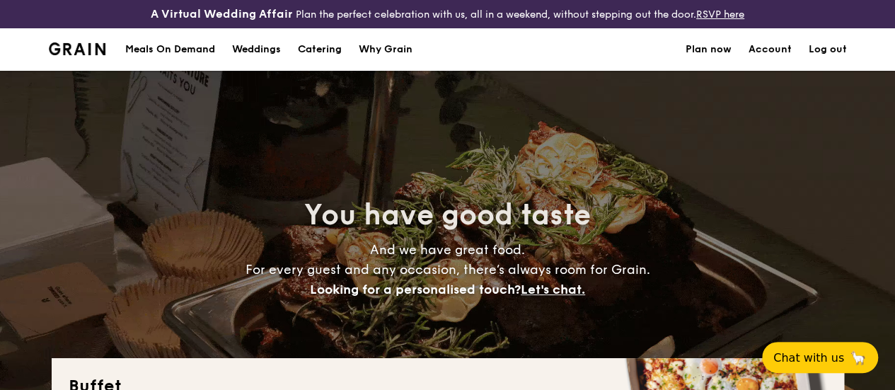
click at [318, 58] on h1 "Catering" at bounding box center [320, 49] width 44 height 42
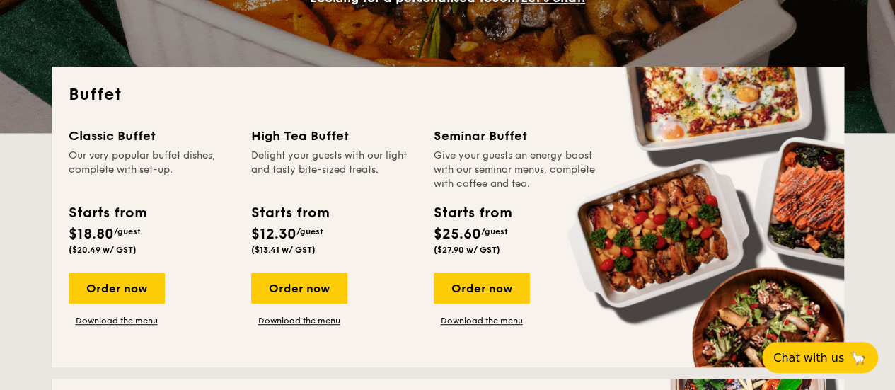
scroll to position [212, 0]
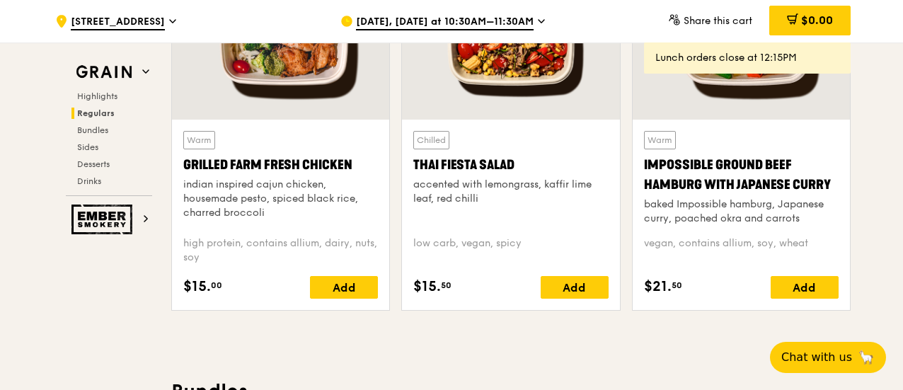
scroll to position [1769, 0]
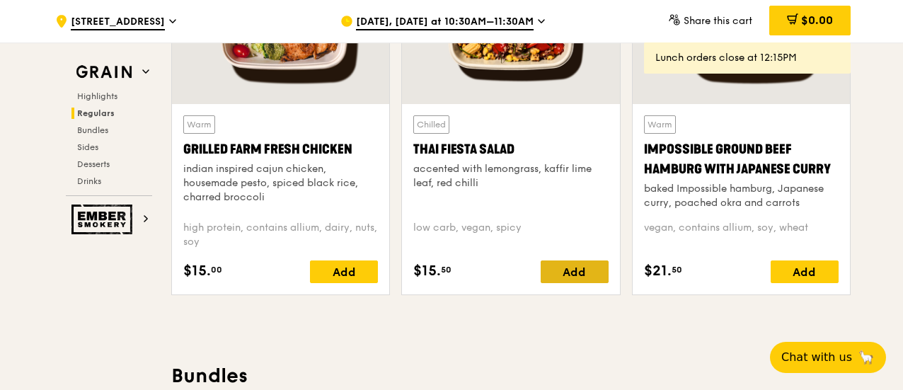
click at [586, 283] on div "Add" at bounding box center [575, 271] width 68 height 23
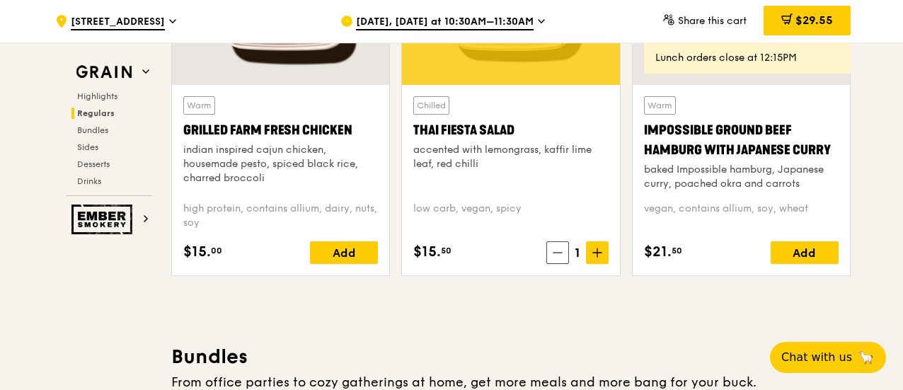
scroll to position [1699, 0]
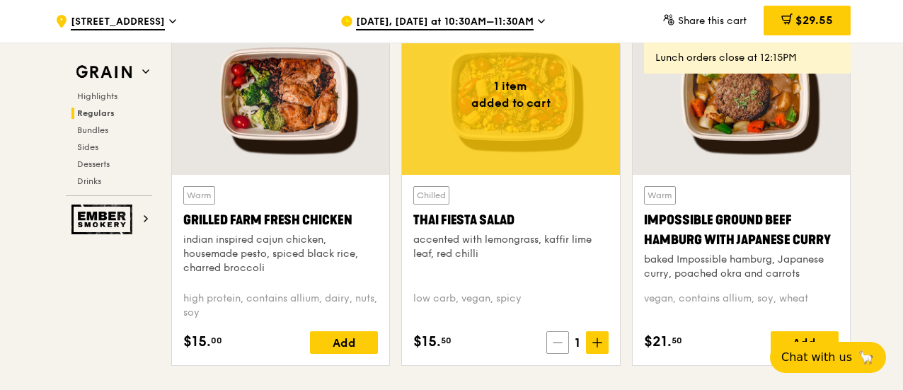
click at [556, 348] on icon at bounding box center [558, 343] width 10 height 10
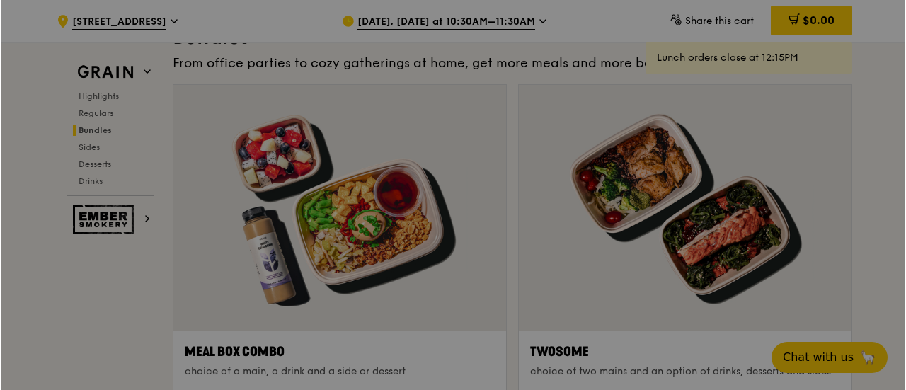
scroll to position [2194, 0]
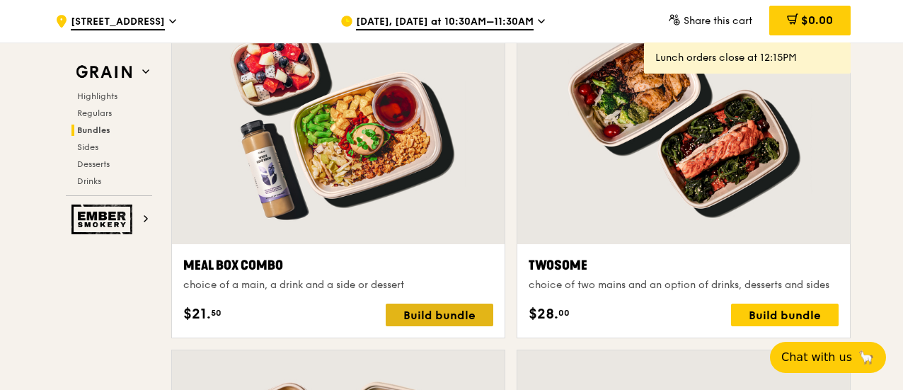
click at [451, 326] on div "Build bundle" at bounding box center [440, 315] width 108 height 23
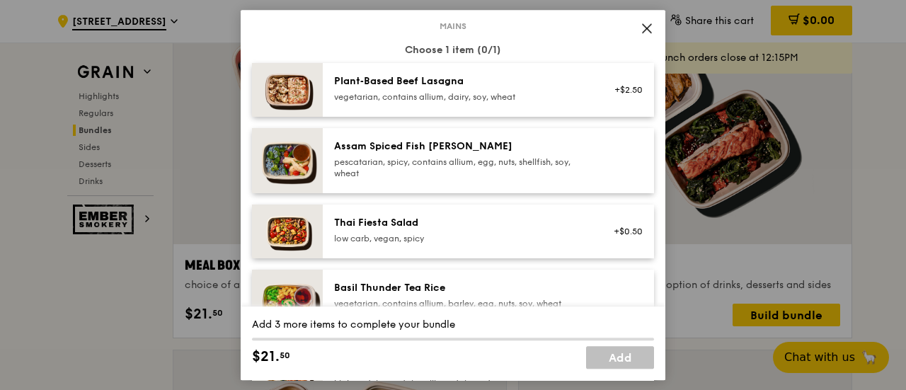
scroll to position [212, 0]
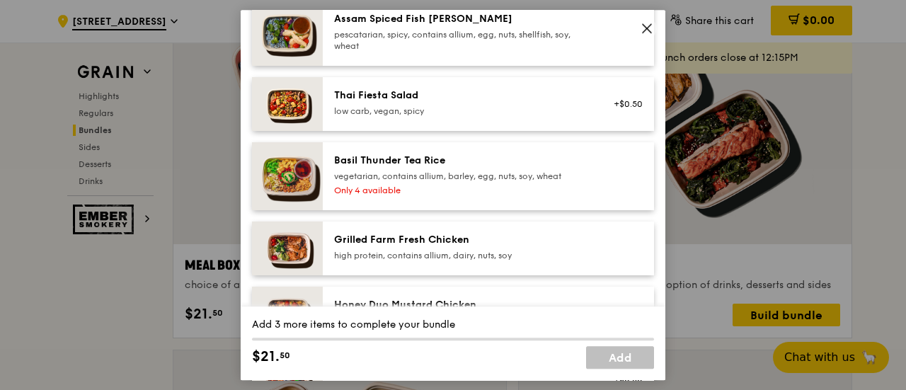
click at [508, 88] on div "Thai Fiesta Salad" at bounding box center [461, 95] width 254 height 14
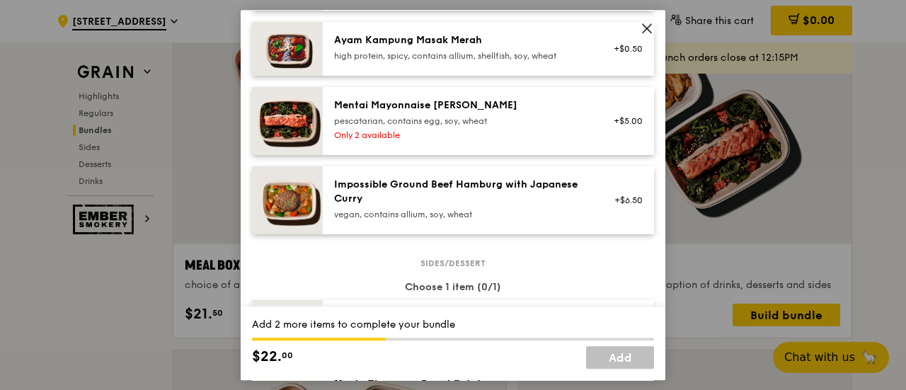
scroll to position [708, 0]
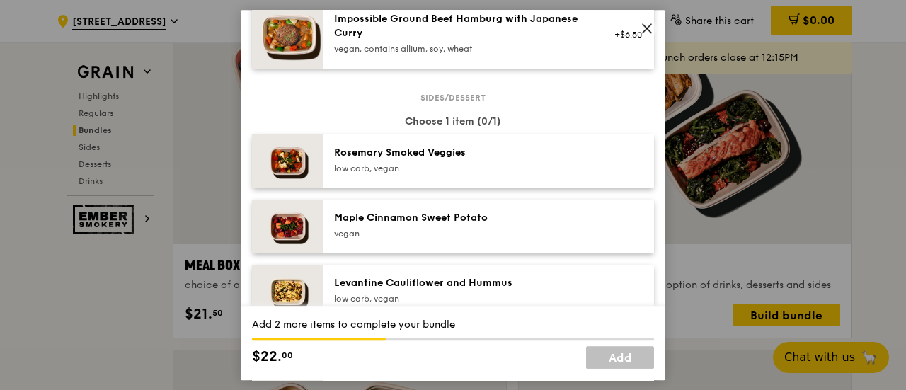
click at [415, 165] on div "low carb, vegan" at bounding box center [461, 168] width 254 height 11
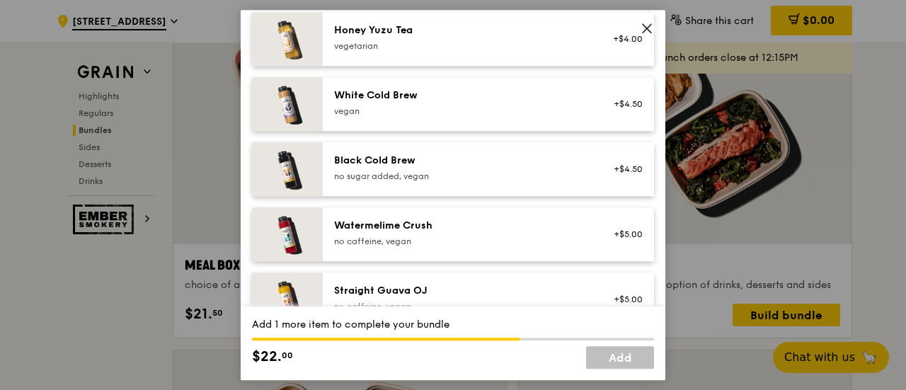
scroll to position [1843, 0]
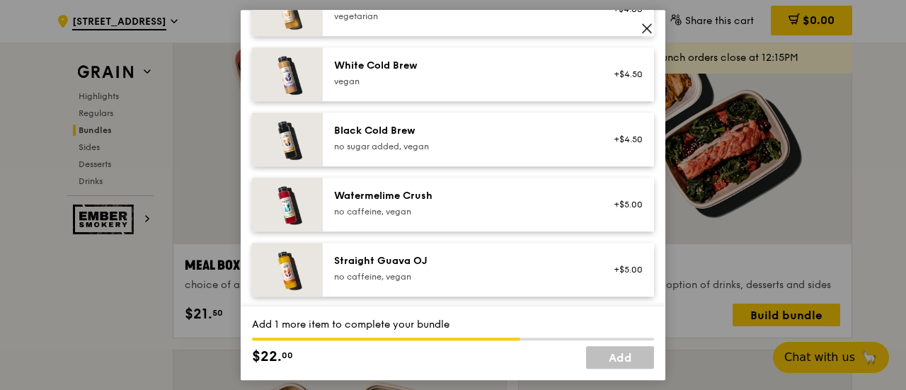
click at [553, 205] on div "Watermelime Crush no caffeine, vegan" at bounding box center [461, 203] width 254 height 28
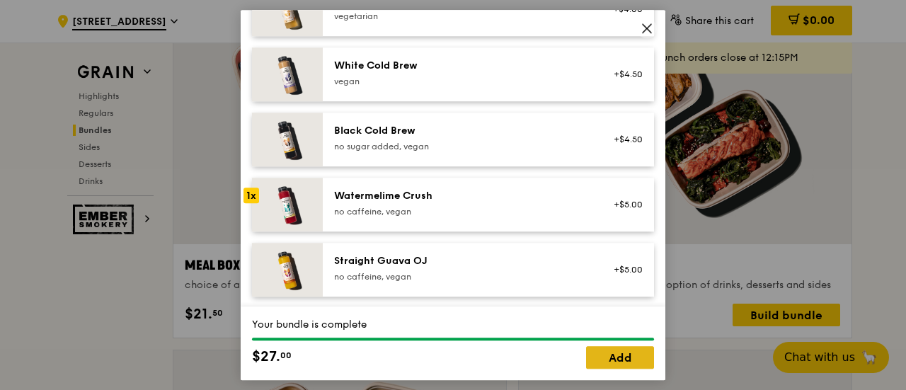
click at [621, 355] on link "Add" at bounding box center [620, 357] width 68 height 23
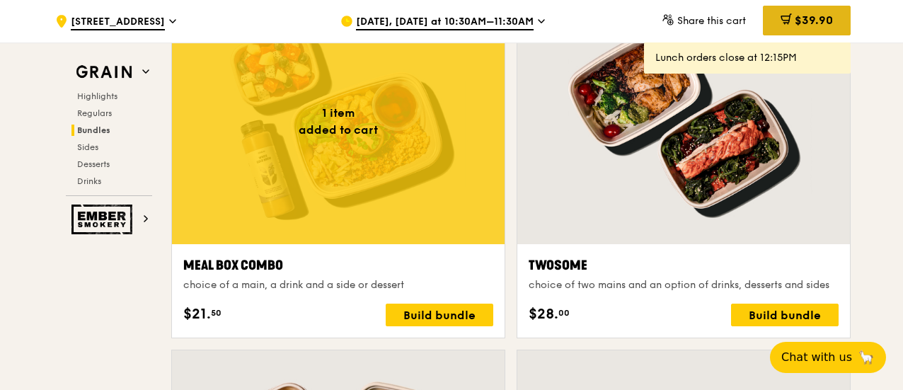
click at [819, 21] on span "$39.90" at bounding box center [814, 19] width 38 height 13
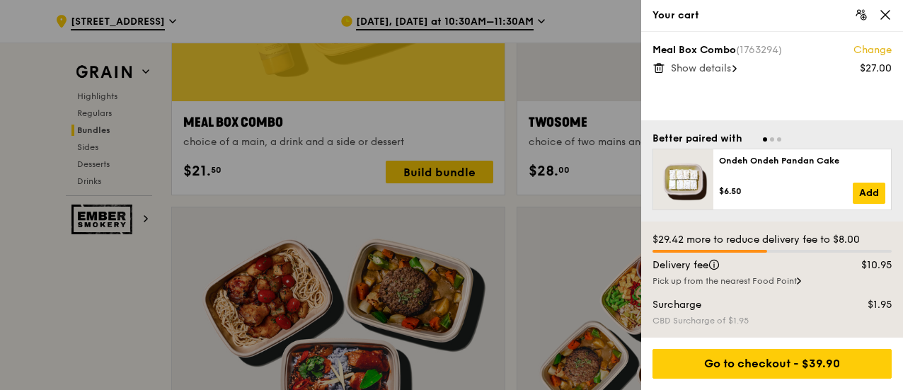
scroll to position [2336, 0]
